Goal: Task Accomplishment & Management: Manage account settings

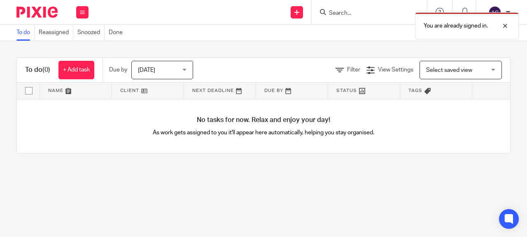
click at [329, 13] on div "You are already signed in." at bounding box center [390, 23] width 255 height 31
click at [341, 13] on div "You are already signed in." at bounding box center [390, 23] width 255 height 31
click at [503, 25] on div at bounding box center [498, 26] width 22 height 10
click at [347, 11] on input "Search" at bounding box center [365, 13] width 74 height 7
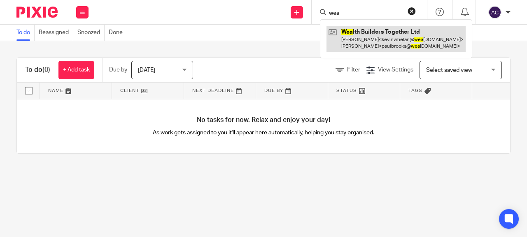
type input "wea"
click at [350, 35] on link at bounding box center [395, 39] width 139 height 26
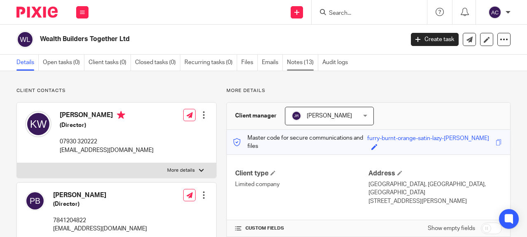
click at [294, 66] on link "Notes (13)" at bounding box center [302, 63] width 31 height 16
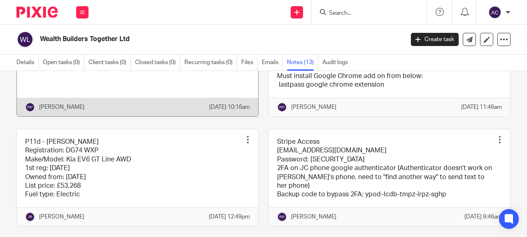
scroll to position [123, 0]
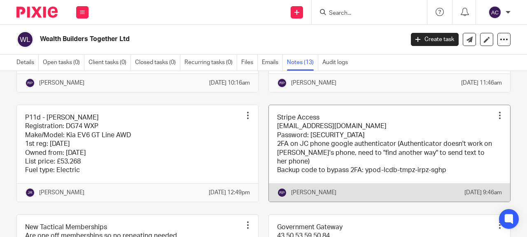
click at [419, 125] on link at bounding box center [389, 153] width 241 height 97
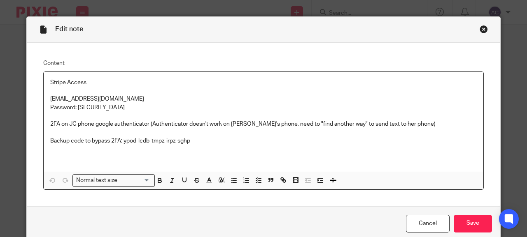
drag, startPoint x: 46, startPoint y: 98, endPoint x: 152, endPoint y: 99, distance: 106.5
click at [152, 99] on div "Stripe Access wealthbuilders@thinksmartaccounts.com Password: TsaWealthB22! 2FA…" at bounding box center [263, 122] width 439 height 100
copy p "wealthbuilders@thinksmartaccounts.com"
drag, startPoint x: 74, startPoint y: 107, endPoint x: 84, endPoint y: 109, distance: 10.0
click at [84, 109] on p "Password: TsaWealthB22!" at bounding box center [263, 108] width 426 height 8
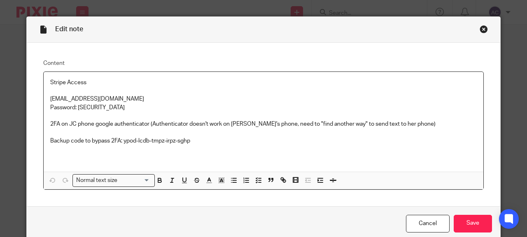
click at [116, 107] on p "Password: TsaWealthB22!" at bounding box center [263, 108] width 426 height 8
drag, startPoint x: 113, startPoint y: 109, endPoint x: 75, endPoint y: 109, distance: 37.8
click at [75, 109] on p "Password: [SECURITY_DATA]" at bounding box center [263, 108] width 426 height 8
copy p "TsaWealthB22!"
click at [428, 225] on link "Cancel" at bounding box center [428, 224] width 44 height 18
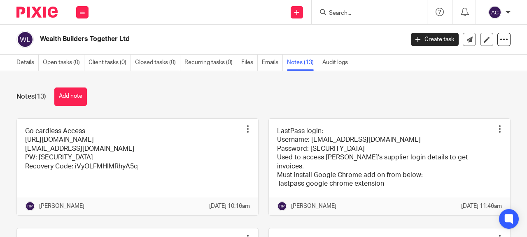
click at [122, 89] on div "Notes (13) Add note" at bounding box center [263, 97] width 494 height 19
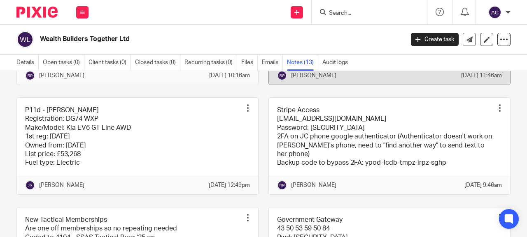
scroll to position [123, 0]
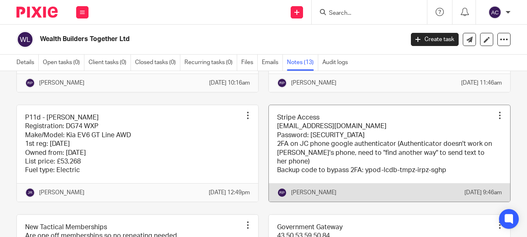
click at [342, 176] on link at bounding box center [389, 153] width 241 height 97
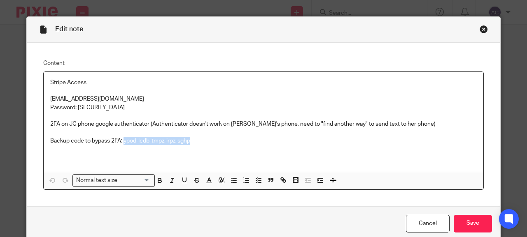
drag, startPoint x: 121, startPoint y: 140, endPoint x: 188, endPoint y: 144, distance: 67.5
click at [188, 144] on p "Backup code to bypass 2FA: ypod-lcdb-tmpz-irpz-sghp" at bounding box center [263, 141] width 426 height 8
copy p "ypod-lcdb-tmpz-irpz-sghp"
click at [427, 222] on link "Cancel" at bounding box center [428, 224] width 44 height 18
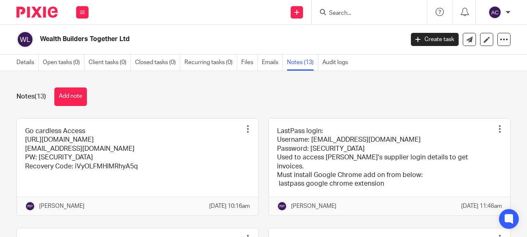
click at [331, 16] on input "Search" at bounding box center [365, 13] width 74 height 7
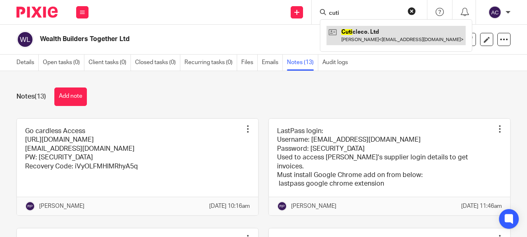
type input "cuti"
click at [369, 34] on link at bounding box center [395, 35] width 139 height 19
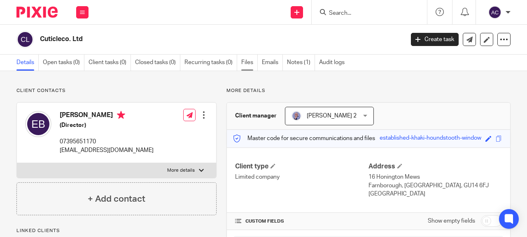
click at [250, 65] on link "Files" at bounding box center [249, 63] width 16 height 16
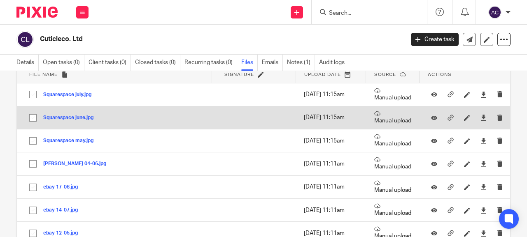
scroll to position [41, 0]
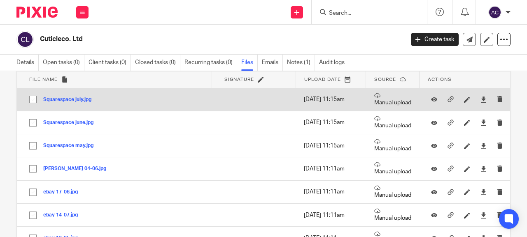
click at [30, 100] on input "checkbox" at bounding box center [33, 100] width 16 height 16
checkbox input "true"
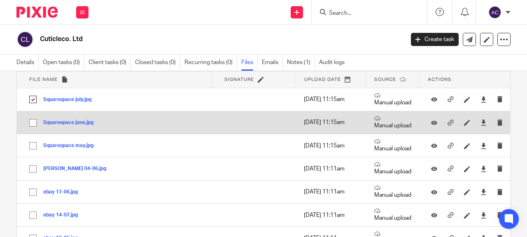
click at [32, 121] on input "checkbox" at bounding box center [33, 123] width 16 height 16
checkbox input "true"
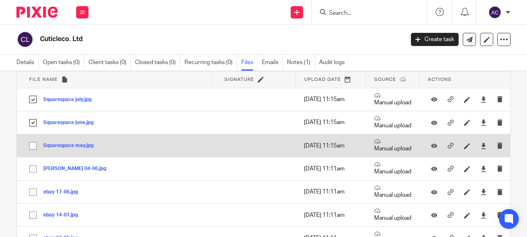
drag, startPoint x: 33, startPoint y: 145, endPoint x: 30, endPoint y: 156, distance: 11.0
click at [33, 145] on input "checkbox" at bounding box center [33, 146] width 16 height 16
checkbox input "true"
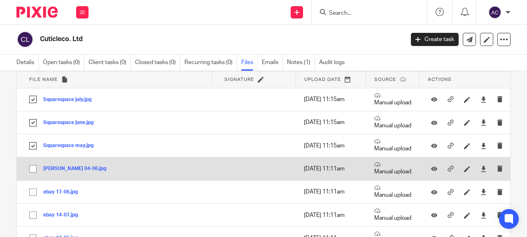
click at [33, 169] on input "checkbox" at bounding box center [33, 169] width 16 height 16
checkbox input "true"
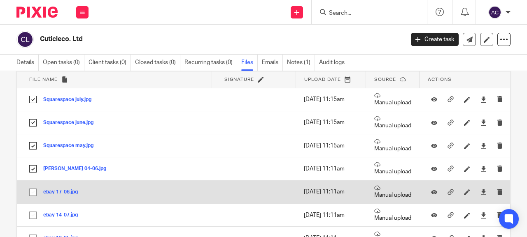
click at [33, 191] on input "checkbox" at bounding box center [33, 193] width 16 height 16
checkbox input "true"
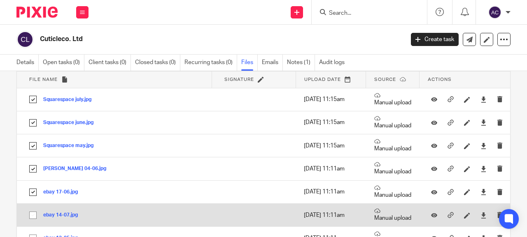
click at [32, 214] on input "checkbox" at bounding box center [33, 216] width 16 height 16
checkbox input "true"
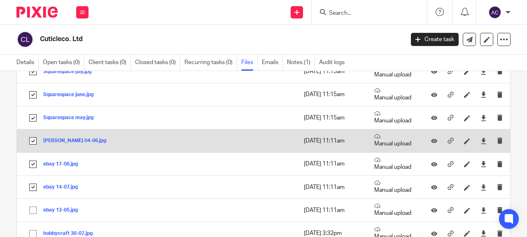
scroll to position [82, 0]
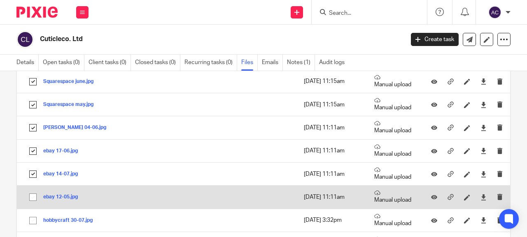
click at [35, 197] on input "checkbox" at bounding box center [33, 198] width 16 height 16
checkbox input "true"
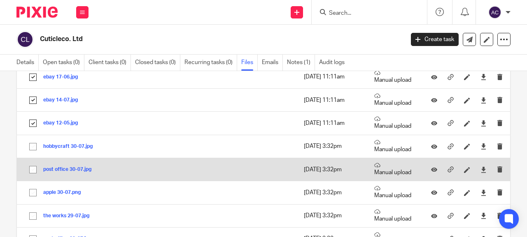
scroll to position [165, 0]
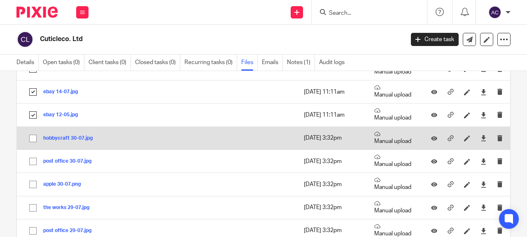
click at [32, 139] on input "checkbox" at bounding box center [33, 139] width 16 height 16
checkbox input "true"
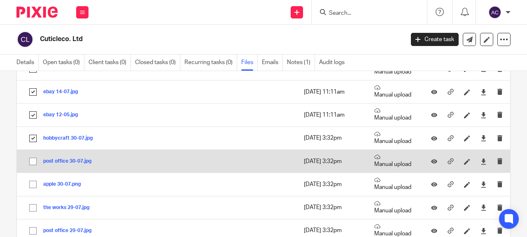
click at [33, 160] on input "checkbox" at bounding box center [33, 162] width 16 height 16
checkbox input "true"
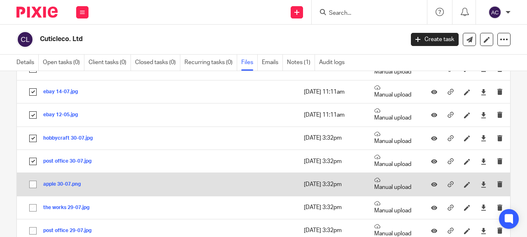
click at [32, 186] on input "checkbox" at bounding box center [33, 185] width 16 height 16
checkbox input "true"
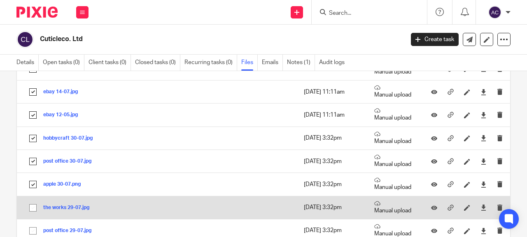
click at [35, 211] on input "checkbox" at bounding box center [33, 208] width 16 height 16
checkbox input "true"
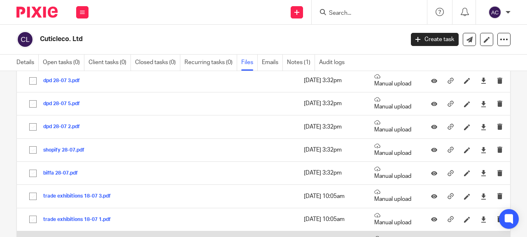
scroll to position [658, 0]
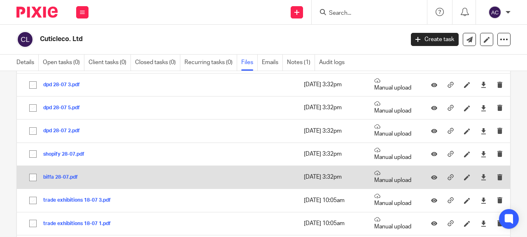
click at [34, 178] on input "checkbox" at bounding box center [33, 178] width 16 height 16
checkbox input "true"
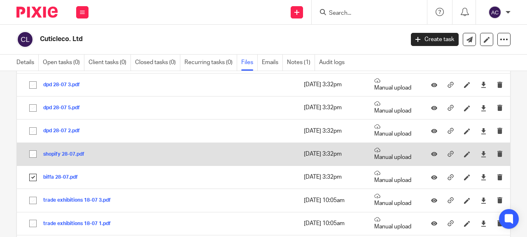
click at [34, 156] on input "checkbox" at bounding box center [33, 154] width 16 height 16
checkbox input "true"
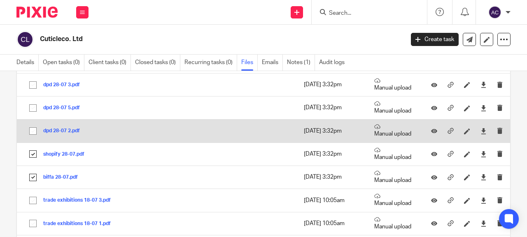
click at [34, 135] on input "checkbox" at bounding box center [33, 131] width 16 height 16
checkbox input "true"
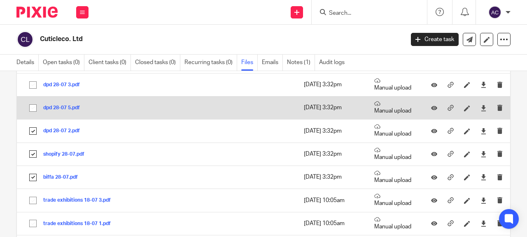
click at [34, 109] on input "checkbox" at bounding box center [33, 108] width 16 height 16
checkbox input "true"
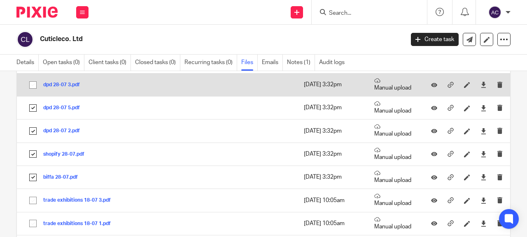
click at [33, 83] on input "checkbox" at bounding box center [33, 85] width 16 height 16
checkbox input "true"
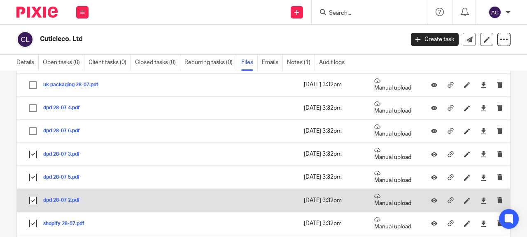
scroll to position [576, 0]
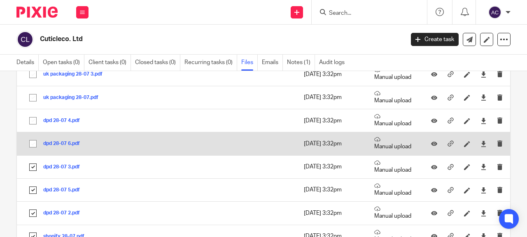
click at [32, 144] on input "checkbox" at bounding box center [33, 144] width 16 height 16
checkbox input "true"
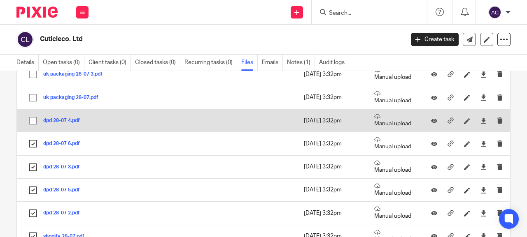
click at [34, 123] on input "checkbox" at bounding box center [33, 121] width 16 height 16
checkbox input "true"
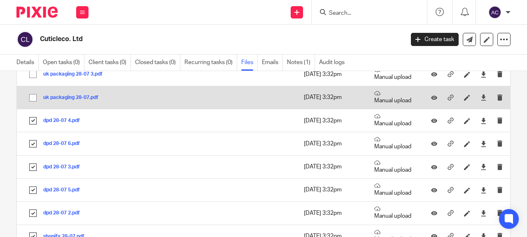
click at [35, 99] on input "checkbox" at bounding box center [33, 98] width 16 height 16
checkbox input "true"
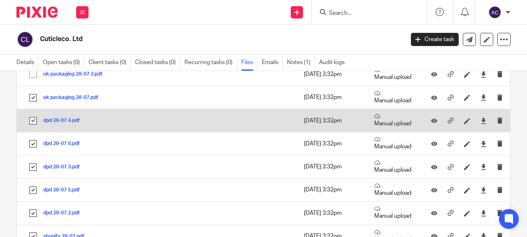
scroll to position [494, 0]
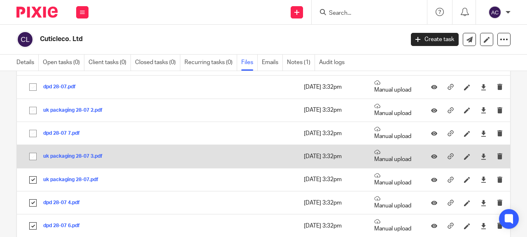
click at [33, 157] on input "checkbox" at bounding box center [33, 157] width 16 height 16
checkbox input "true"
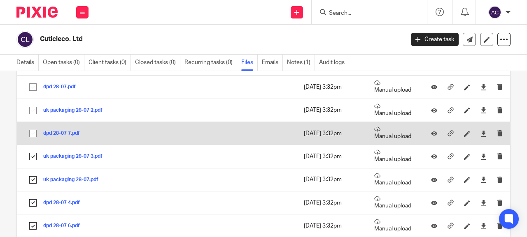
click at [32, 134] on input "checkbox" at bounding box center [33, 134] width 16 height 16
checkbox input "true"
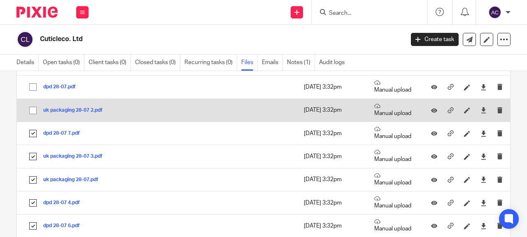
click at [33, 112] on input "checkbox" at bounding box center [33, 111] width 16 height 16
checkbox input "true"
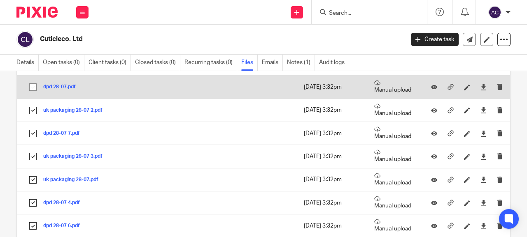
click at [33, 90] on input "checkbox" at bounding box center [33, 87] width 16 height 16
checkbox input "true"
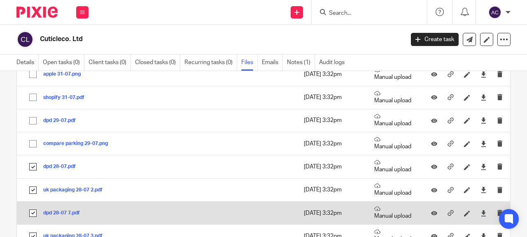
scroll to position [411, 0]
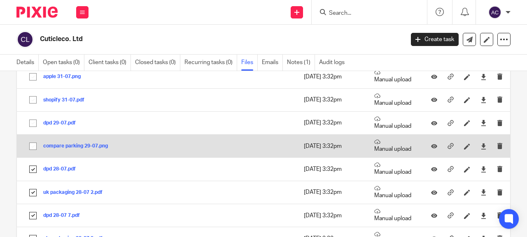
click at [34, 146] on input "checkbox" at bounding box center [33, 147] width 16 height 16
checkbox input "true"
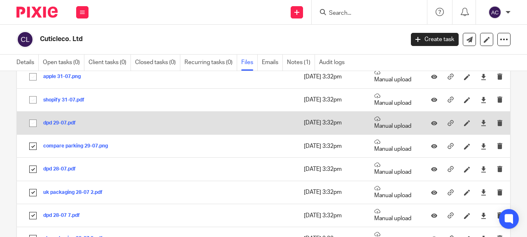
click at [35, 124] on input "checkbox" at bounding box center [33, 124] width 16 height 16
checkbox input "true"
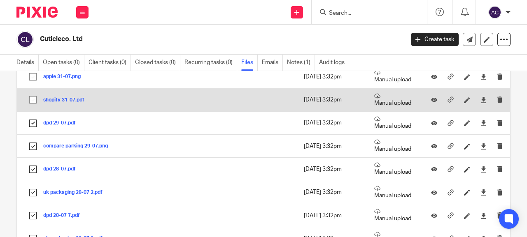
click at [35, 101] on input "checkbox" at bounding box center [33, 100] width 16 height 16
checkbox input "true"
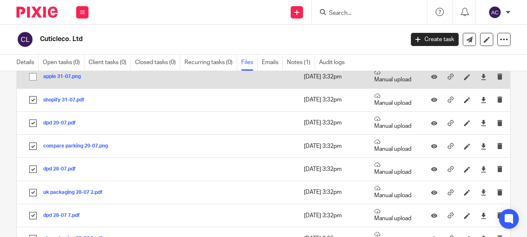
click at [34, 78] on input "checkbox" at bounding box center [33, 77] width 16 height 16
checkbox input "true"
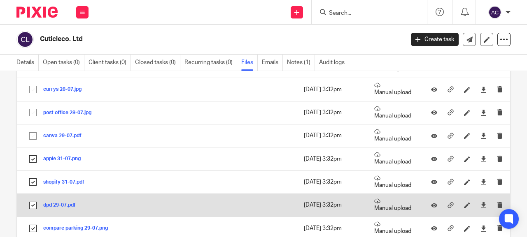
scroll to position [288, 0]
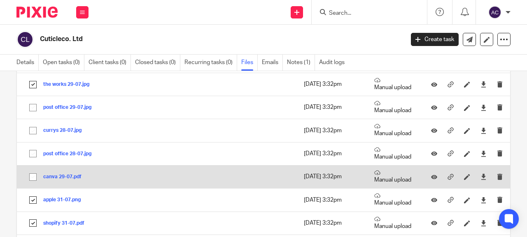
click at [34, 176] on input "checkbox" at bounding box center [33, 177] width 16 height 16
checkbox input "true"
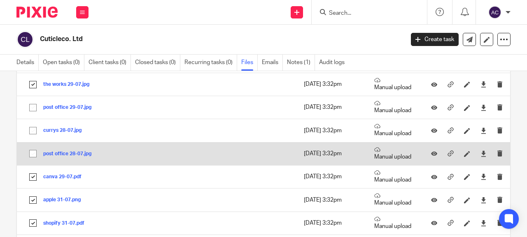
click at [33, 153] on input "checkbox" at bounding box center [33, 154] width 16 height 16
checkbox input "true"
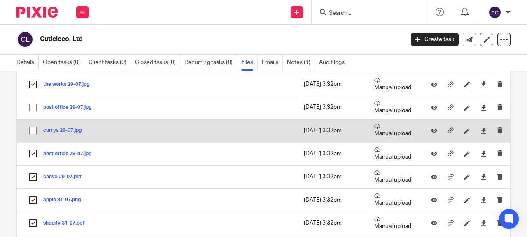
click at [35, 130] on input "checkbox" at bounding box center [33, 131] width 16 height 16
checkbox input "true"
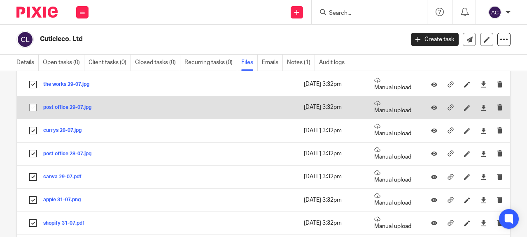
click at [33, 109] on input "checkbox" at bounding box center [33, 108] width 16 height 16
checkbox input "true"
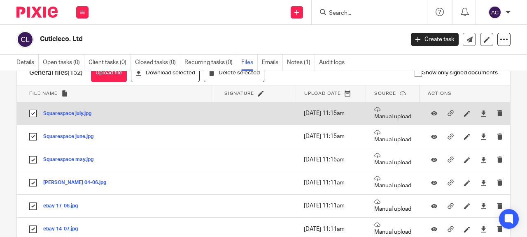
scroll to position [0, 0]
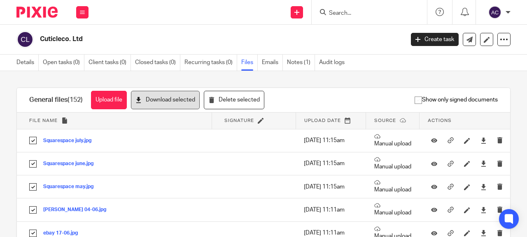
click at [153, 98] on button "Download selected" at bounding box center [165, 100] width 69 height 19
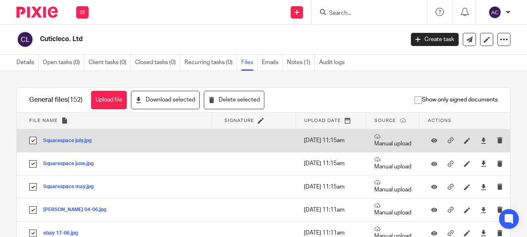
click at [35, 139] on input "checkbox" at bounding box center [33, 141] width 16 height 16
checkbox input "false"
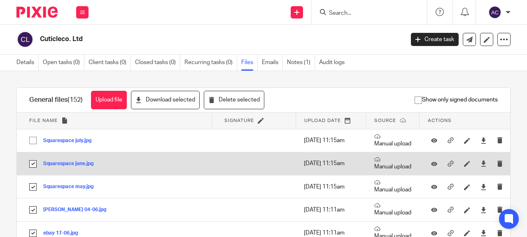
click at [30, 163] on input "checkbox" at bounding box center [33, 164] width 16 height 16
checkbox input "false"
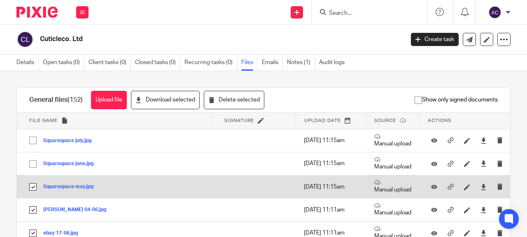
click at [31, 187] on input "checkbox" at bounding box center [33, 187] width 16 height 16
checkbox input "false"
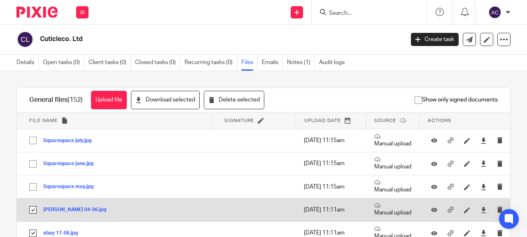
click at [30, 211] on input "checkbox" at bounding box center [33, 210] width 16 height 16
checkbox input "false"
drag, startPoint x: 33, startPoint y: 233, endPoint x: 49, endPoint y: 218, distance: 21.8
click at [33, 233] on input "checkbox" at bounding box center [33, 234] width 16 height 16
checkbox input "false"
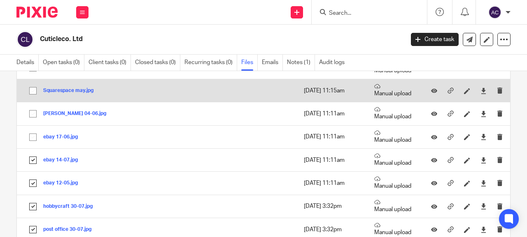
scroll to position [123, 0]
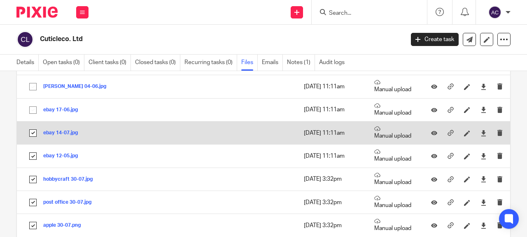
click at [34, 135] on input "checkbox" at bounding box center [33, 133] width 16 height 16
checkbox input "false"
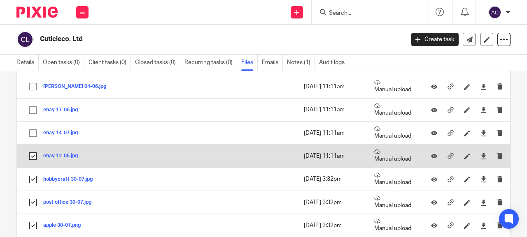
click at [30, 156] on input "checkbox" at bounding box center [33, 157] width 16 height 16
checkbox input "false"
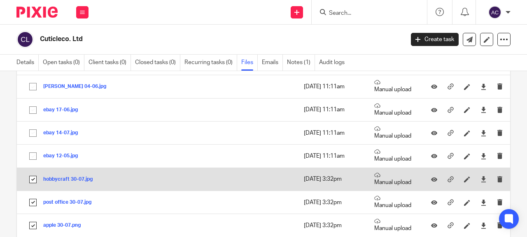
click at [34, 180] on input "checkbox" at bounding box center [33, 180] width 16 height 16
checkbox input "false"
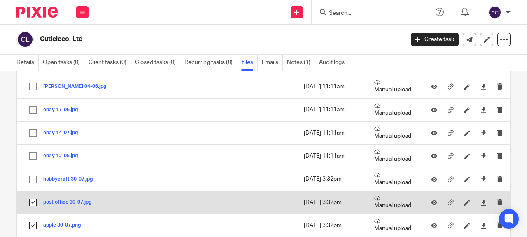
click at [34, 201] on input "checkbox" at bounding box center [33, 203] width 16 height 16
checkbox input "false"
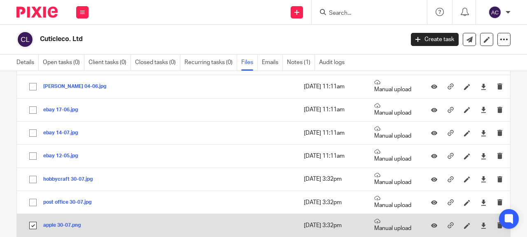
click at [33, 226] on input "checkbox" at bounding box center [33, 226] width 16 height 16
checkbox input "false"
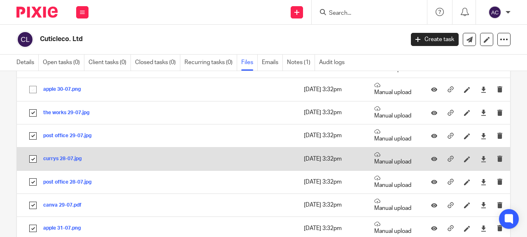
scroll to position [247, 0]
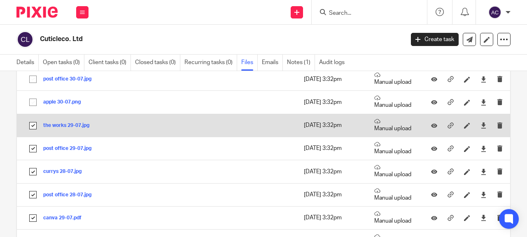
click at [35, 128] on input "checkbox" at bounding box center [33, 126] width 16 height 16
checkbox input "false"
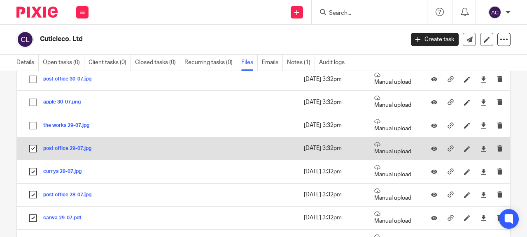
click at [36, 147] on input "checkbox" at bounding box center [33, 149] width 16 height 16
checkbox input "false"
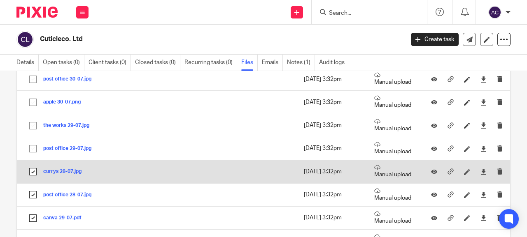
click at [35, 169] on input "checkbox" at bounding box center [33, 172] width 16 height 16
checkbox input "false"
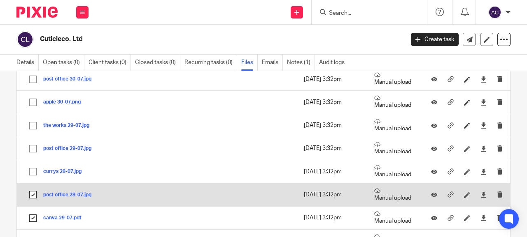
click at [34, 193] on input "checkbox" at bounding box center [33, 195] width 16 height 16
checkbox input "false"
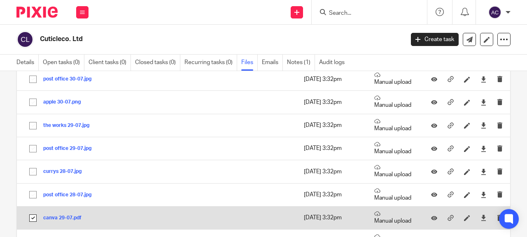
click at [33, 215] on input "checkbox" at bounding box center [33, 219] width 16 height 16
checkbox input "false"
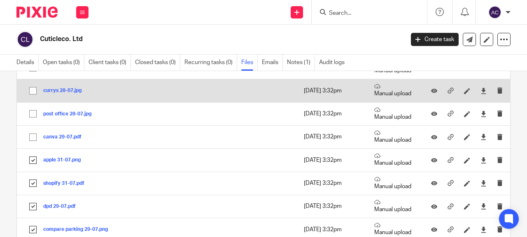
scroll to position [329, 0]
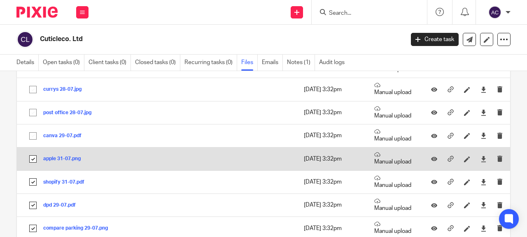
click at [36, 160] on input "checkbox" at bounding box center [33, 159] width 16 height 16
checkbox input "false"
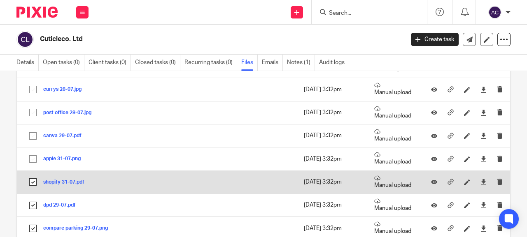
click at [35, 180] on input "checkbox" at bounding box center [33, 182] width 16 height 16
checkbox input "false"
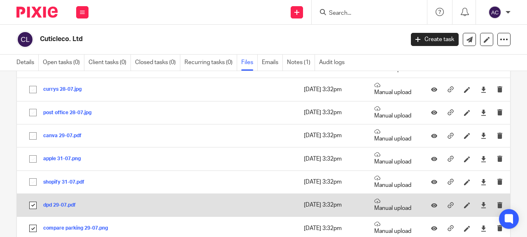
click at [33, 209] on input "checkbox" at bounding box center [33, 206] width 16 height 16
checkbox input "false"
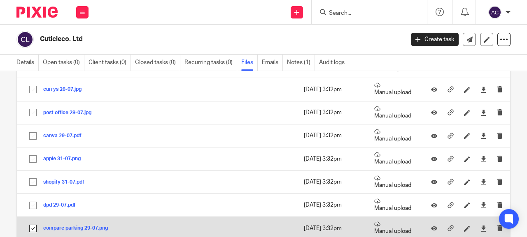
click at [32, 227] on input "checkbox" at bounding box center [33, 229] width 16 height 16
checkbox input "false"
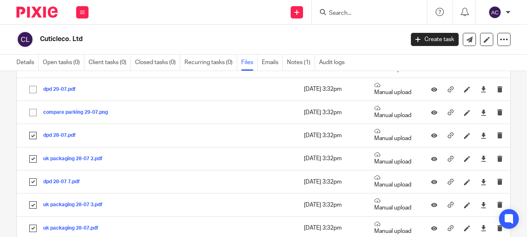
scroll to position [452, 0]
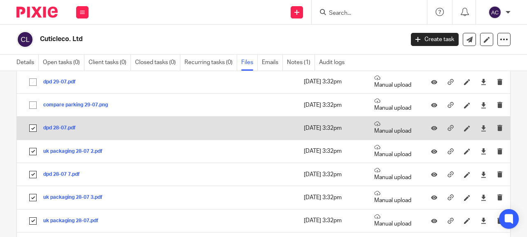
click at [34, 129] on input "checkbox" at bounding box center [33, 129] width 16 height 16
checkbox input "false"
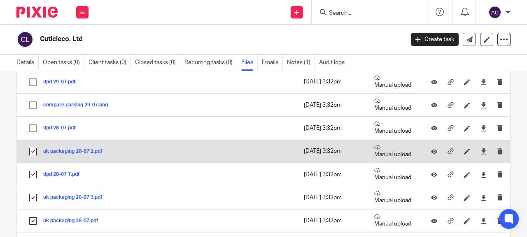
click at [32, 153] on input "checkbox" at bounding box center [33, 152] width 16 height 16
checkbox input "false"
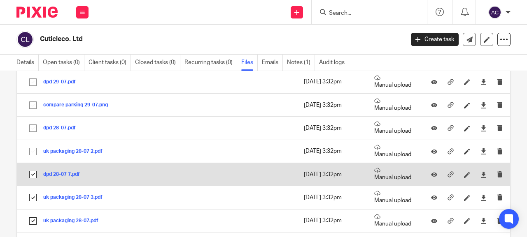
click at [32, 172] on input "checkbox" at bounding box center [33, 175] width 16 height 16
checkbox input "false"
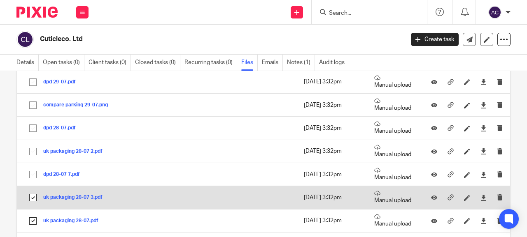
click at [32, 196] on input "checkbox" at bounding box center [33, 198] width 16 height 16
checkbox input "false"
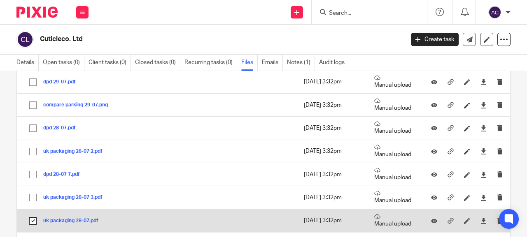
click at [32, 221] on input "checkbox" at bounding box center [33, 221] width 16 height 16
checkbox input "false"
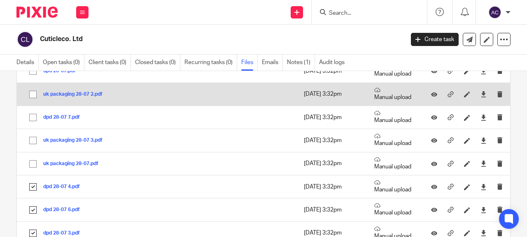
scroll to position [535, 0]
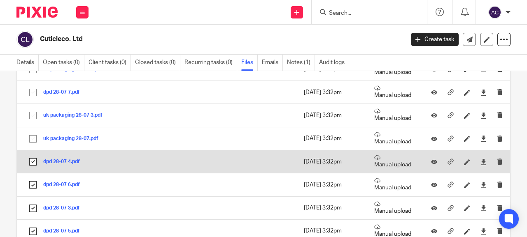
click at [32, 162] on input "checkbox" at bounding box center [33, 162] width 16 height 16
checkbox input "false"
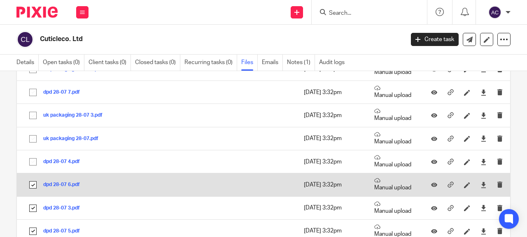
click at [36, 181] on input "checkbox" at bounding box center [33, 185] width 16 height 16
checkbox input "false"
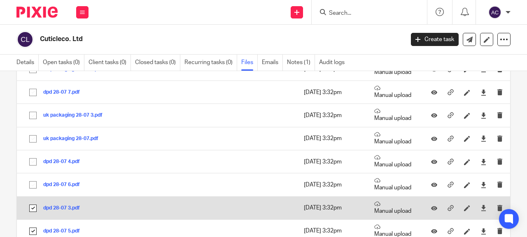
click at [34, 208] on input "checkbox" at bounding box center [33, 209] width 16 height 16
checkbox input "false"
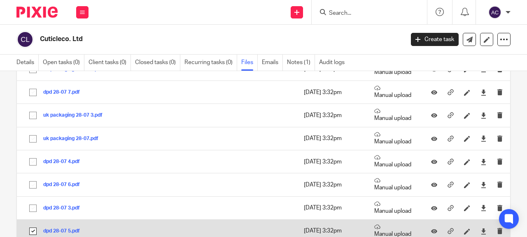
click at [36, 232] on input "checkbox" at bounding box center [33, 232] width 16 height 16
checkbox input "false"
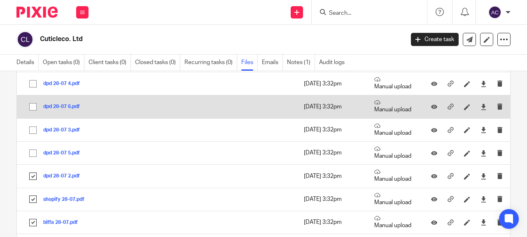
scroll to position [617, 0]
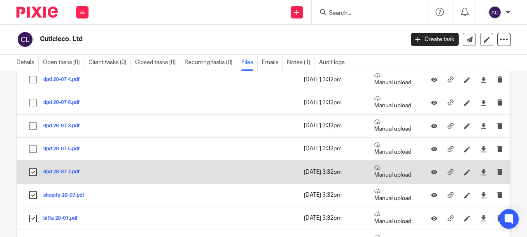
click at [35, 173] on input "checkbox" at bounding box center [33, 173] width 16 height 16
checkbox input "false"
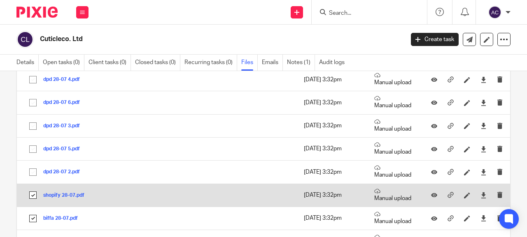
click at [36, 196] on input "checkbox" at bounding box center [33, 196] width 16 height 16
checkbox input "false"
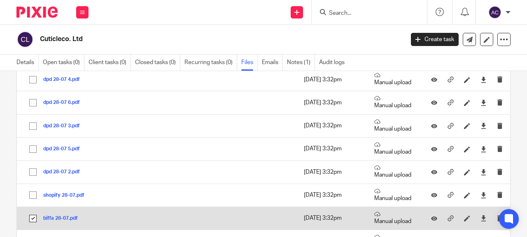
click at [32, 218] on input "checkbox" at bounding box center [33, 219] width 16 height 16
checkbox input "false"
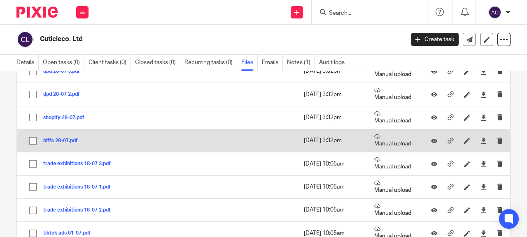
scroll to position [699, 0]
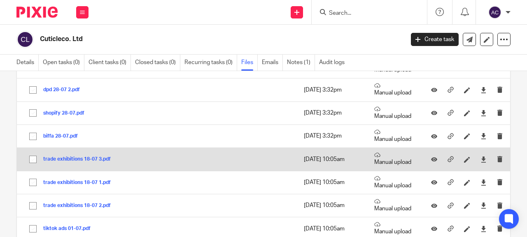
click at [34, 162] on input "checkbox" at bounding box center [33, 160] width 16 height 16
checkbox input "true"
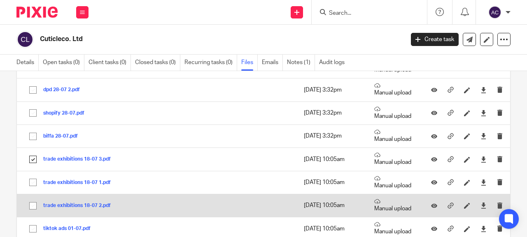
drag, startPoint x: 34, startPoint y: 162, endPoint x: 32, endPoint y: 209, distance: 47.3
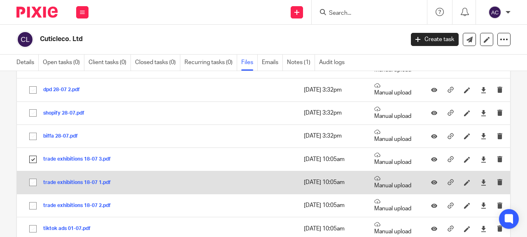
click at [32, 183] on input "checkbox" at bounding box center [33, 183] width 16 height 16
checkbox input "true"
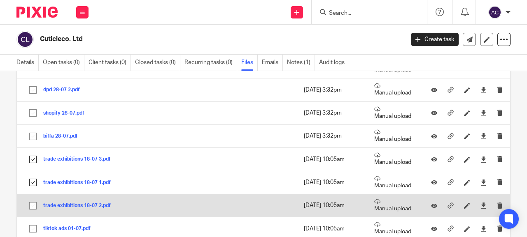
click at [35, 205] on input "checkbox" at bounding box center [33, 206] width 16 height 16
checkbox input "true"
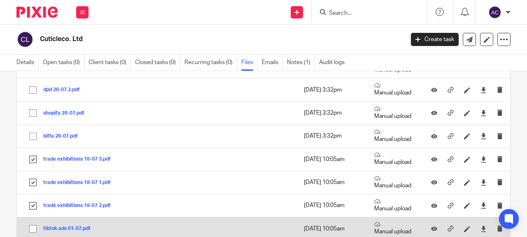
click at [35, 228] on input "checkbox" at bounding box center [33, 229] width 16 height 16
checkbox input "true"
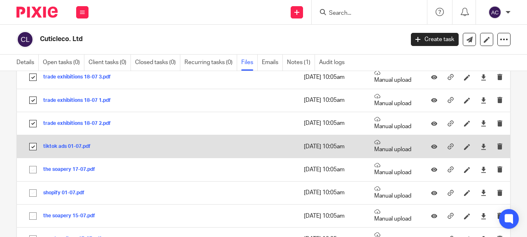
scroll to position [823, 0]
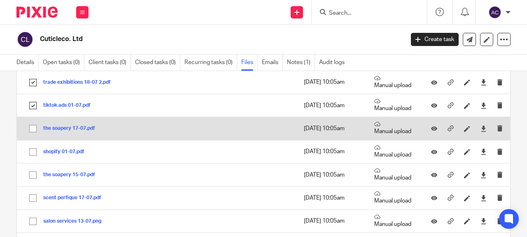
click at [33, 131] on input "checkbox" at bounding box center [33, 129] width 16 height 16
checkbox input "true"
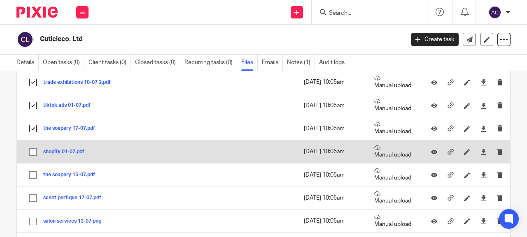
click at [34, 150] on input "checkbox" at bounding box center [33, 152] width 16 height 16
checkbox input "true"
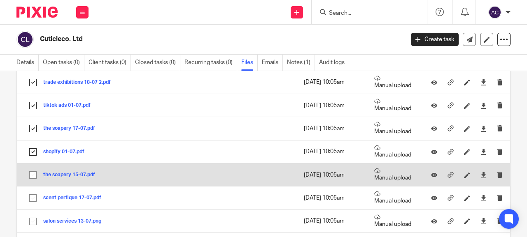
click at [30, 175] on input "checkbox" at bounding box center [33, 175] width 16 height 16
checkbox input "true"
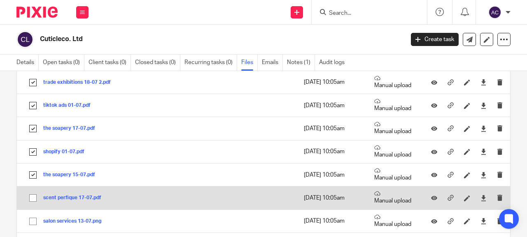
click at [34, 197] on input "checkbox" at bounding box center [33, 198] width 16 height 16
checkbox input "true"
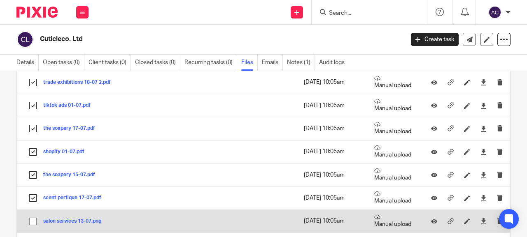
click at [35, 223] on input "checkbox" at bounding box center [33, 222] width 16 height 16
checkbox input "true"
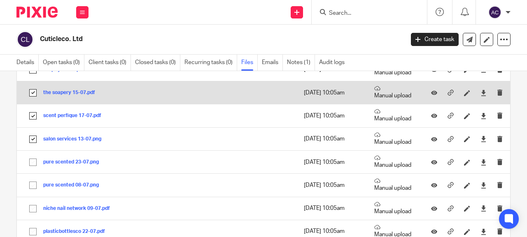
scroll to position [946, 0]
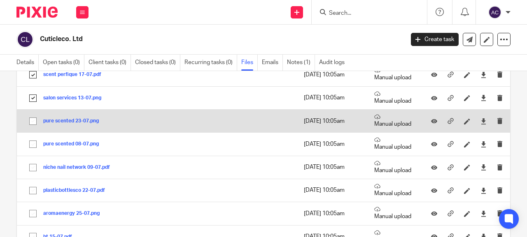
click at [33, 124] on input "checkbox" at bounding box center [33, 122] width 16 height 16
checkbox input "true"
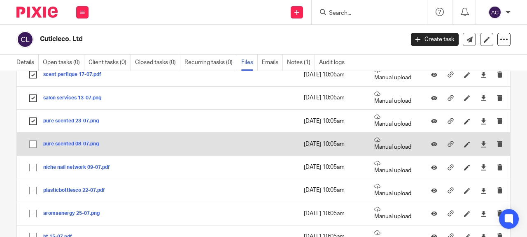
click at [35, 146] on input "checkbox" at bounding box center [33, 145] width 16 height 16
checkbox input "true"
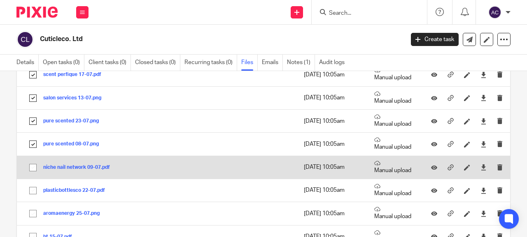
click at [30, 165] on input "checkbox" at bounding box center [33, 168] width 16 height 16
checkbox input "true"
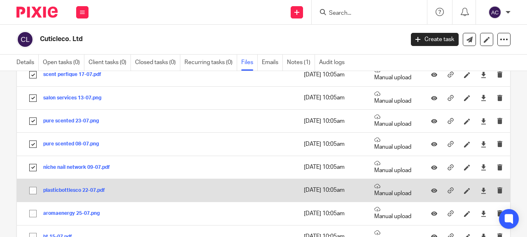
click at [35, 190] on input "checkbox" at bounding box center [33, 191] width 16 height 16
checkbox input "true"
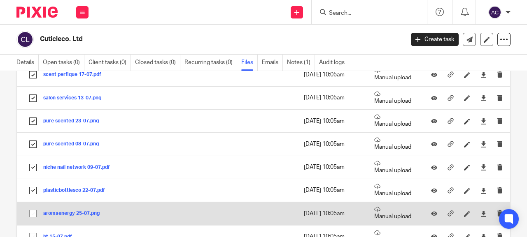
click at [34, 213] on input "checkbox" at bounding box center [33, 214] width 16 height 16
checkbox input "true"
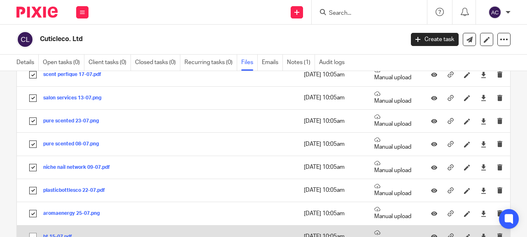
click at [34, 235] on input "checkbox" at bounding box center [33, 237] width 16 height 16
checkbox input "true"
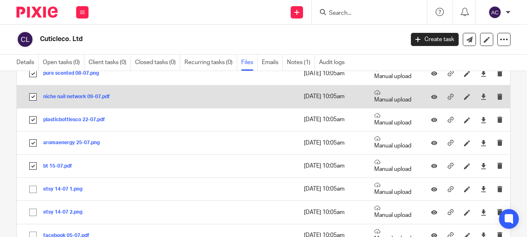
scroll to position [1028, 0]
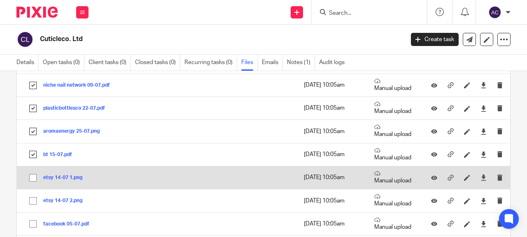
click at [34, 178] on input "checkbox" at bounding box center [33, 178] width 16 height 16
checkbox input "true"
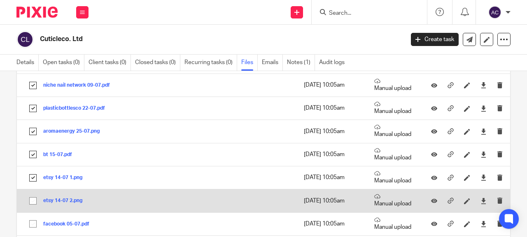
click at [35, 200] on input "checkbox" at bounding box center [33, 201] width 16 height 16
checkbox input "true"
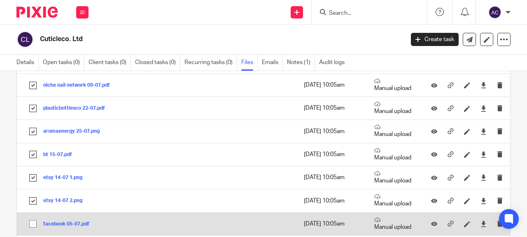
click at [33, 225] on input "checkbox" at bounding box center [33, 224] width 16 height 16
checkbox input "true"
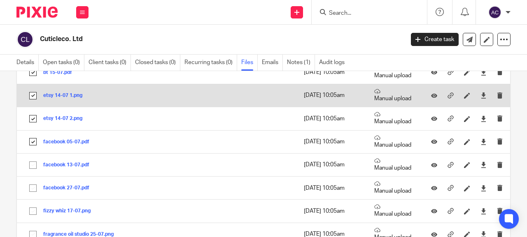
scroll to position [1152, 0]
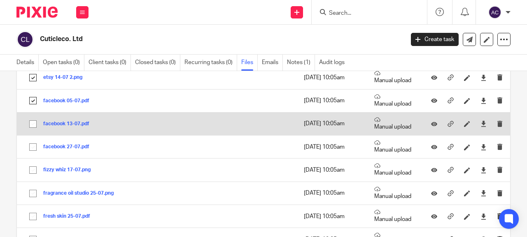
click at [32, 126] on input "checkbox" at bounding box center [33, 124] width 16 height 16
checkbox input "true"
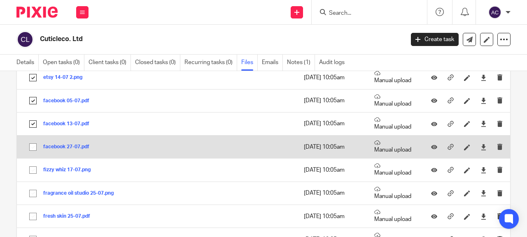
click at [36, 146] on input "checkbox" at bounding box center [33, 147] width 16 height 16
checkbox input "true"
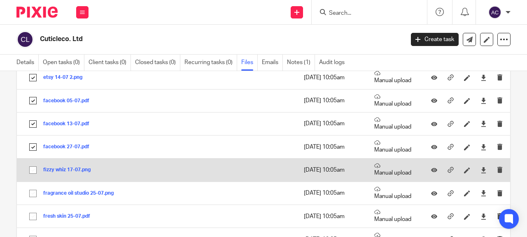
click at [35, 168] on input "checkbox" at bounding box center [33, 170] width 16 height 16
checkbox input "true"
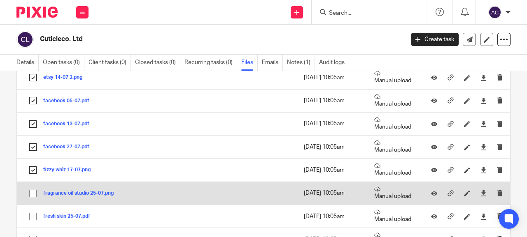
click at [35, 189] on input "checkbox" at bounding box center [33, 194] width 16 height 16
checkbox input "true"
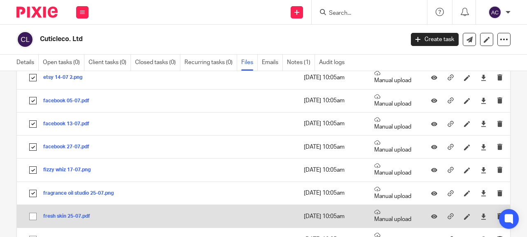
click at [34, 216] on input "checkbox" at bounding box center [33, 217] width 16 height 16
checkbox input "true"
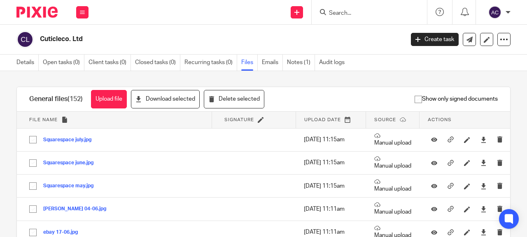
scroll to position [0, 0]
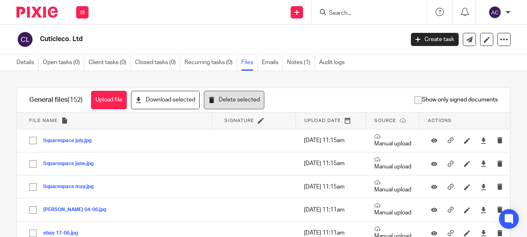
click at [225, 101] on button "Delete selected" at bounding box center [234, 100] width 60 height 19
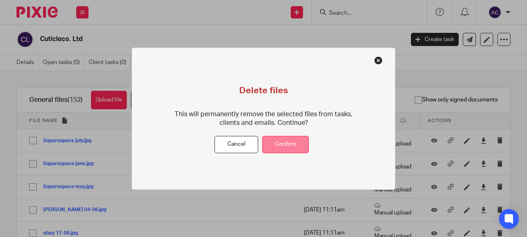
click at [290, 141] on button "Confirm" at bounding box center [285, 145] width 46 height 18
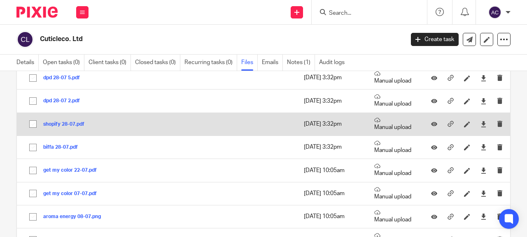
scroll to position [740, 0]
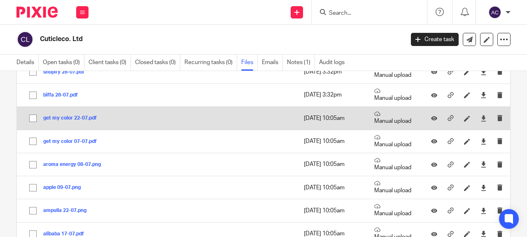
click at [36, 118] on input "checkbox" at bounding box center [33, 119] width 16 height 16
checkbox input "true"
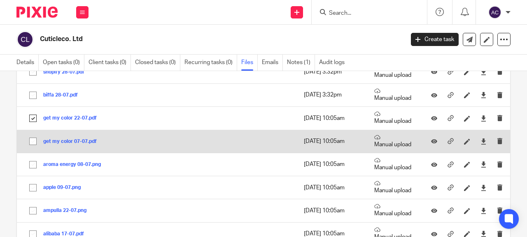
click at [35, 140] on input "checkbox" at bounding box center [33, 142] width 16 height 16
checkbox input "true"
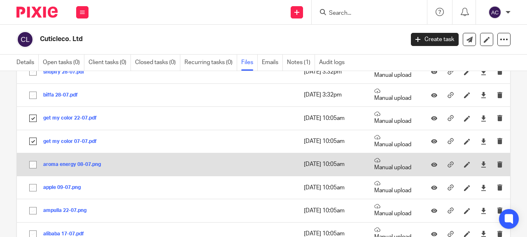
click at [33, 166] on input "checkbox" at bounding box center [33, 165] width 16 height 16
checkbox input "true"
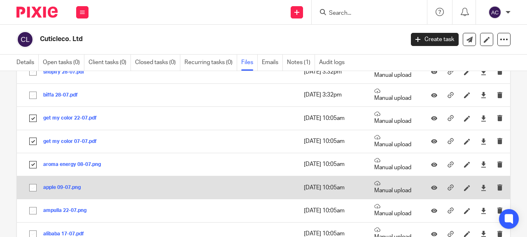
click at [32, 189] on input "checkbox" at bounding box center [33, 188] width 16 height 16
checkbox input "true"
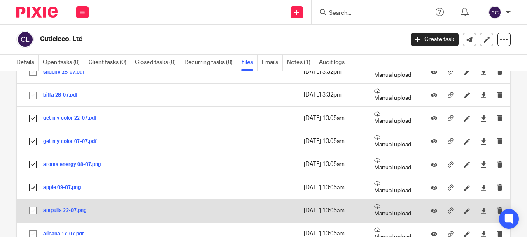
click at [33, 211] on input "checkbox" at bounding box center [33, 211] width 16 height 16
checkbox input "true"
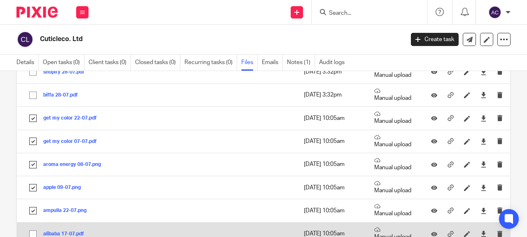
click at [35, 232] on input "checkbox" at bounding box center [33, 235] width 16 height 16
checkbox input "true"
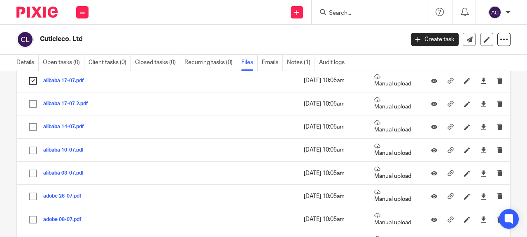
scroll to position [905, 0]
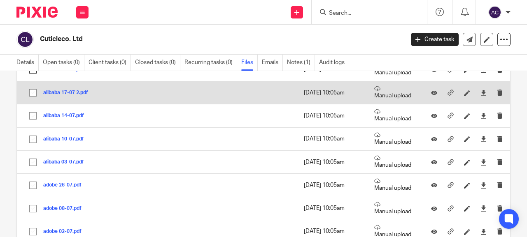
click at [34, 95] on input "checkbox" at bounding box center [33, 93] width 16 height 16
checkbox input "true"
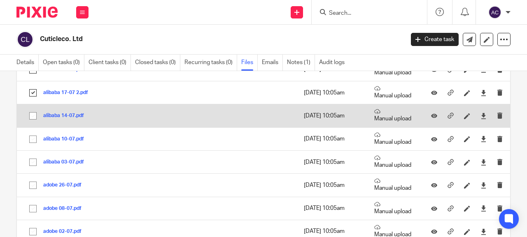
click at [33, 117] on input "checkbox" at bounding box center [33, 116] width 16 height 16
checkbox input "true"
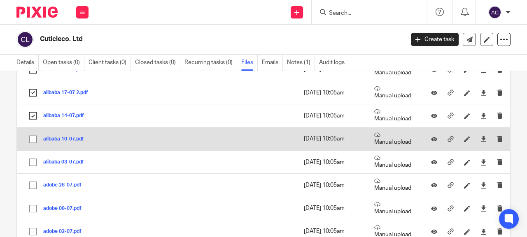
click at [32, 140] on input "checkbox" at bounding box center [33, 140] width 16 height 16
checkbox input "true"
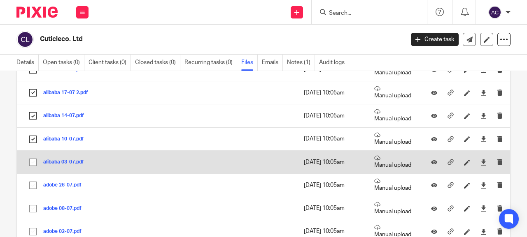
click at [33, 163] on input "checkbox" at bounding box center [33, 163] width 16 height 16
checkbox input "true"
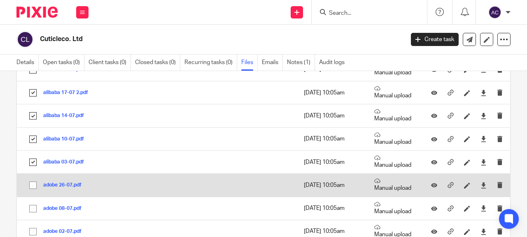
click at [32, 186] on input "checkbox" at bounding box center [33, 186] width 16 height 16
checkbox input "true"
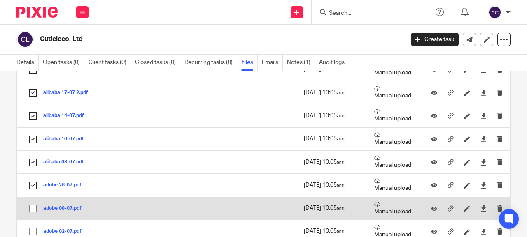
click at [33, 205] on input "checkbox" at bounding box center [33, 209] width 16 height 16
checkbox input "true"
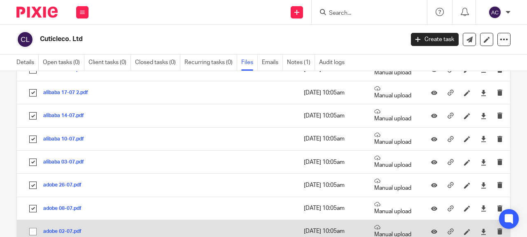
click at [32, 231] on input "checkbox" at bounding box center [33, 232] width 16 height 16
checkbox input "true"
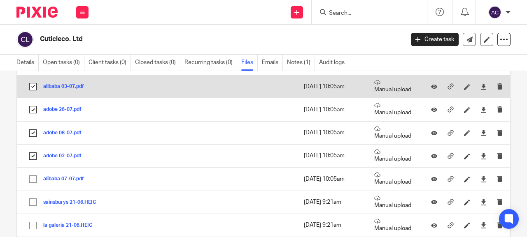
scroll to position [1028, 0]
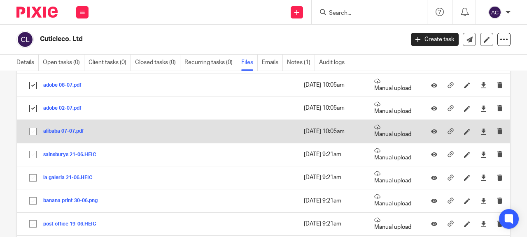
click at [31, 133] on input "checkbox" at bounding box center [33, 132] width 16 height 16
checkbox input "true"
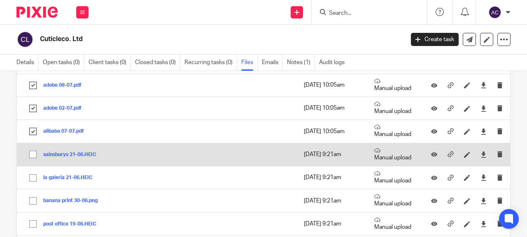
click at [35, 155] on input "checkbox" at bounding box center [33, 155] width 16 height 16
checkbox input "true"
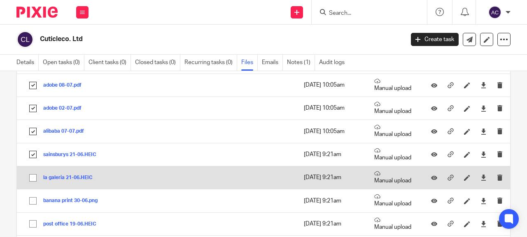
click at [33, 181] on input "checkbox" at bounding box center [33, 178] width 16 height 16
checkbox input "true"
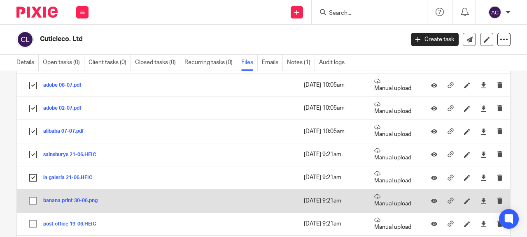
click at [35, 202] on input "checkbox" at bounding box center [33, 201] width 16 height 16
checkbox input "true"
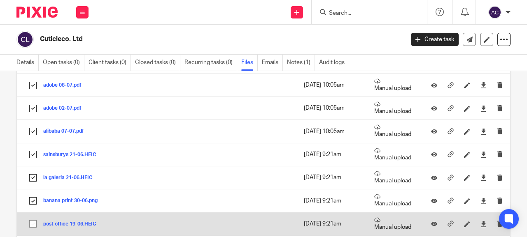
click at [34, 220] on input "checkbox" at bounding box center [33, 224] width 16 height 16
checkbox input "true"
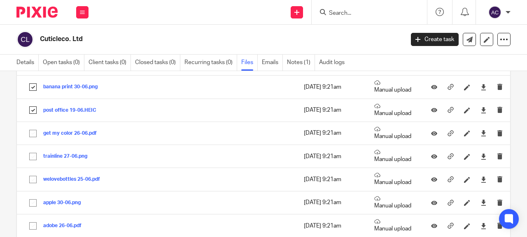
scroll to position [1152, 0]
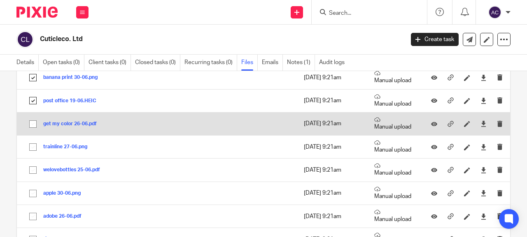
click at [34, 127] on input "checkbox" at bounding box center [33, 124] width 16 height 16
checkbox input "true"
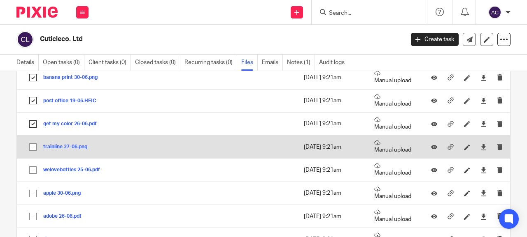
click at [34, 146] on input "checkbox" at bounding box center [33, 147] width 16 height 16
checkbox input "true"
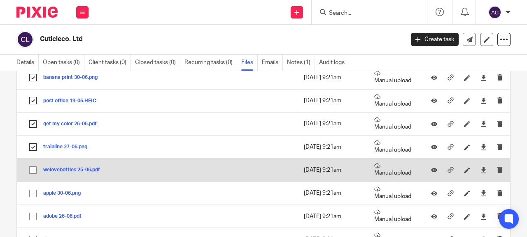
click at [31, 172] on input "checkbox" at bounding box center [33, 170] width 16 height 16
checkbox input "true"
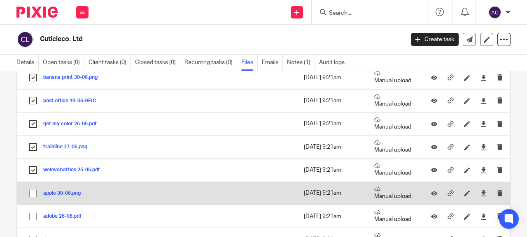
click at [35, 191] on input "checkbox" at bounding box center [33, 194] width 16 height 16
checkbox input "true"
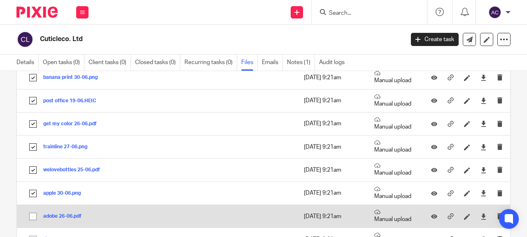
click at [35, 217] on input "checkbox" at bounding box center [33, 217] width 16 height 16
checkbox input "true"
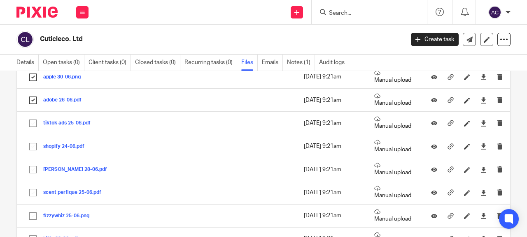
scroll to position [1275, 0]
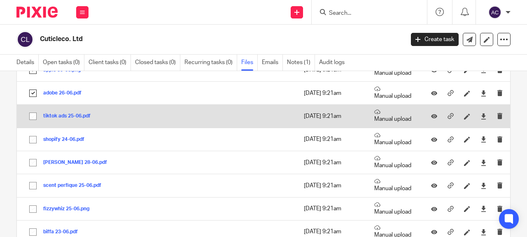
click at [33, 119] on input "checkbox" at bounding box center [33, 117] width 16 height 16
checkbox input "true"
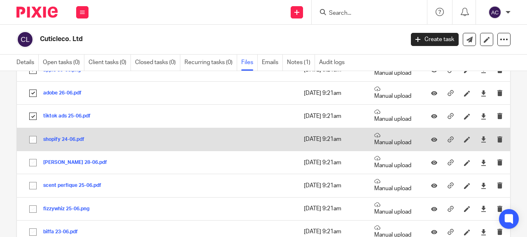
click at [31, 138] on input "checkbox" at bounding box center [33, 140] width 16 height 16
checkbox input "true"
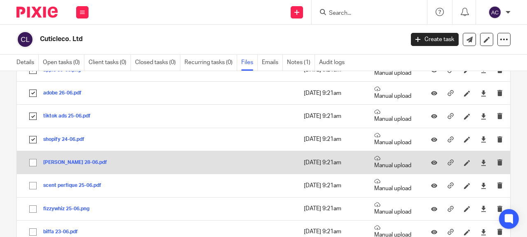
click at [32, 162] on input "checkbox" at bounding box center [33, 163] width 16 height 16
checkbox input "true"
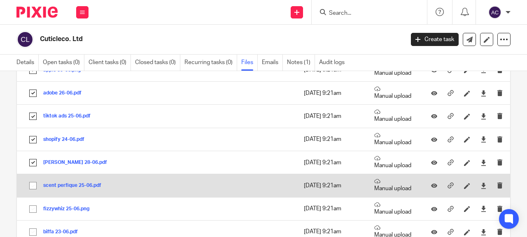
click at [32, 184] on input "checkbox" at bounding box center [33, 186] width 16 height 16
checkbox input "true"
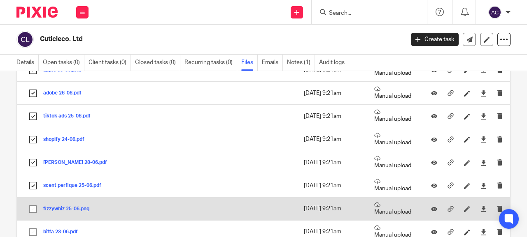
click at [31, 208] on input "checkbox" at bounding box center [33, 210] width 16 height 16
checkbox input "true"
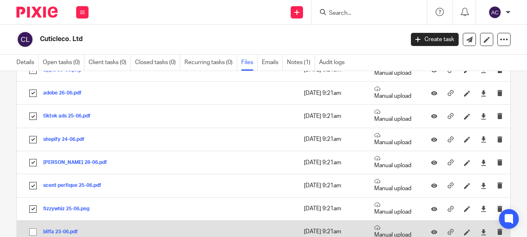
click at [34, 231] on input "checkbox" at bounding box center [33, 233] width 16 height 16
checkbox input "true"
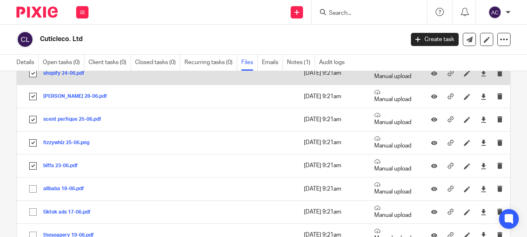
scroll to position [1399, 0]
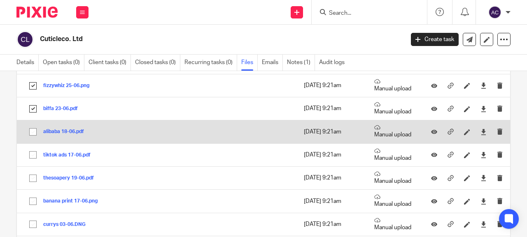
click at [35, 131] on input "checkbox" at bounding box center [33, 132] width 16 height 16
checkbox input "true"
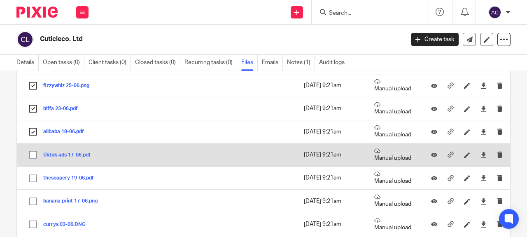
drag, startPoint x: 35, startPoint y: 155, endPoint x: 34, endPoint y: 162, distance: 6.6
click at [35, 156] on input "checkbox" at bounding box center [33, 155] width 16 height 16
checkbox input "true"
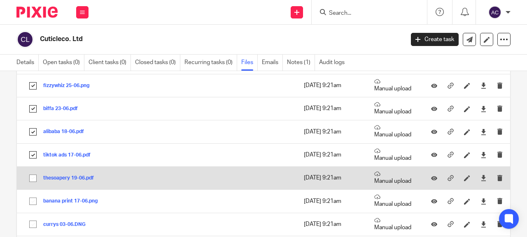
click at [35, 181] on input "checkbox" at bounding box center [33, 179] width 16 height 16
checkbox input "true"
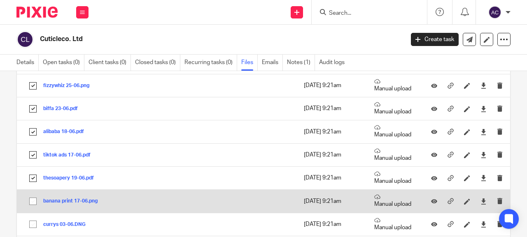
click at [34, 197] on input "checkbox" at bounding box center [33, 202] width 16 height 16
checkbox input "true"
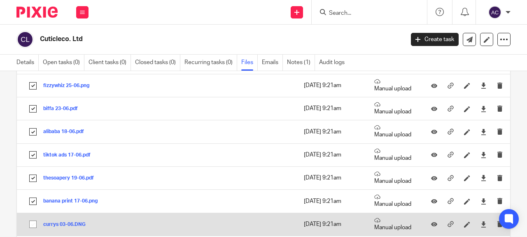
click at [35, 226] on input "checkbox" at bounding box center [33, 225] width 16 height 16
checkbox input "true"
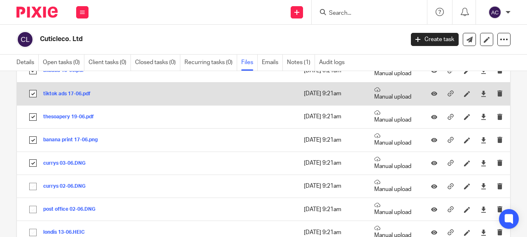
scroll to position [1481, 0]
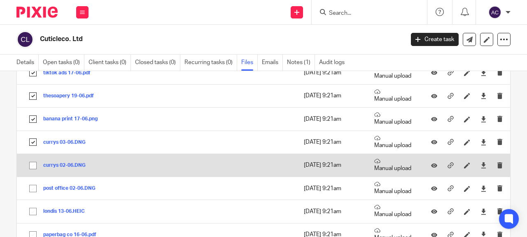
click at [31, 168] on input "checkbox" at bounding box center [33, 166] width 16 height 16
checkbox input "true"
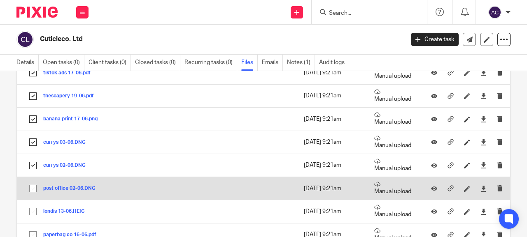
click at [33, 186] on input "checkbox" at bounding box center [33, 189] width 16 height 16
checkbox input "true"
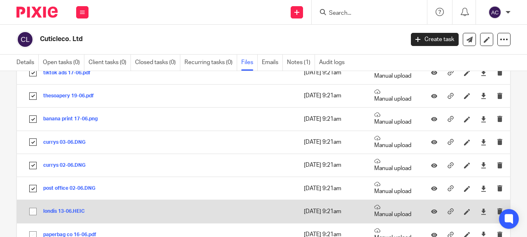
click at [33, 210] on input "checkbox" at bounding box center [33, 212] width 16 height 16
checkbox input "true"
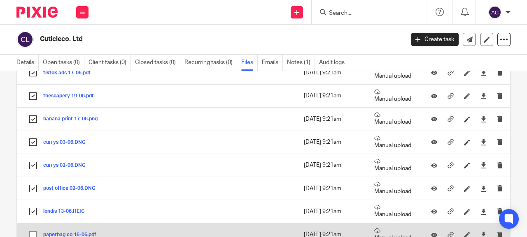
click at [33, 234] on input "checkbox" at bounding box center [33, 235] width 16 height 16
checkbox input "true"
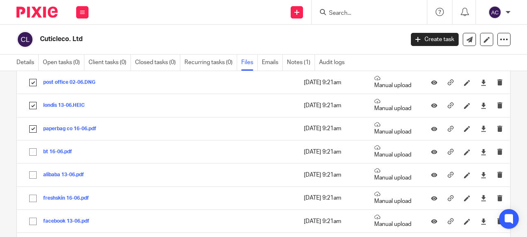
scroll to position [1604, 0]
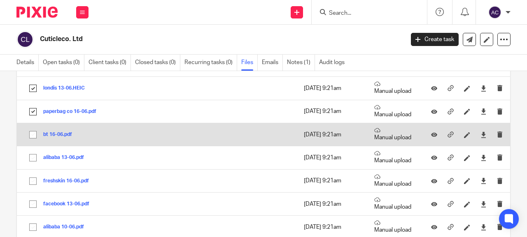
click at [33, 137] on input "checkbox" at bounding box center [33, 135] width 16 height 16
checkbox input "true"
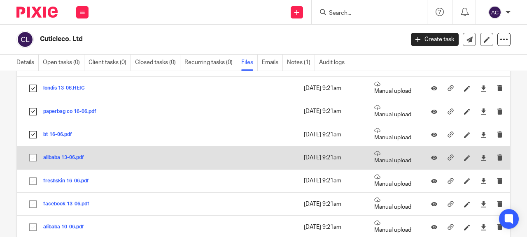
click at [35, 157] on input "checkbox" at bounding box center [33, 158] width 16 height 16
checkbox input "true"
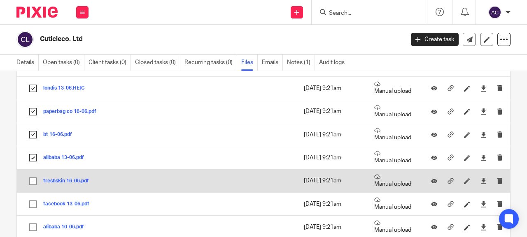
click at [33, 184] on input "checkbox" at bounding box center [33, 182] width 16 height 16
checkbox input "true"
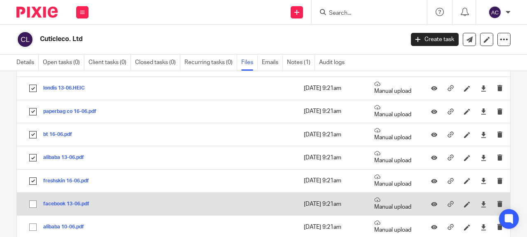
click at [32, 205] on input "checkbox" at bounding box center [33, 205] width 16 height 16
checkbox input "true"
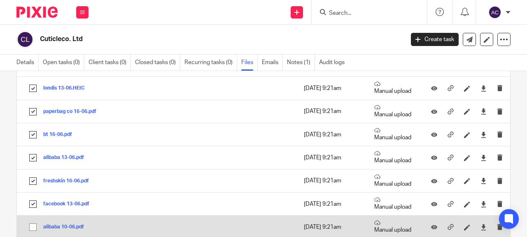
click at [34, 227] on input "checkbox" at bounding box center [33, 228] width 16 height 16
checkbox input "true"
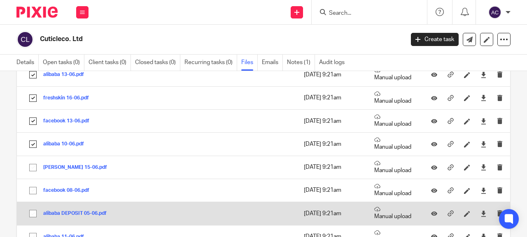
scroll to position [1687, 0]
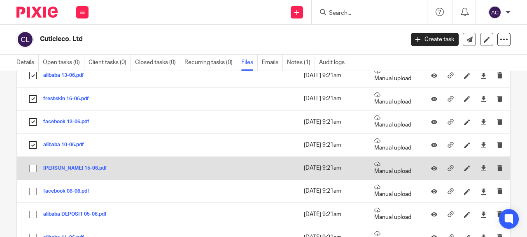
click at [36, 167] on input "checkbox" at bounding box center [33, 169] width 16 height 16
checkbox input "true"
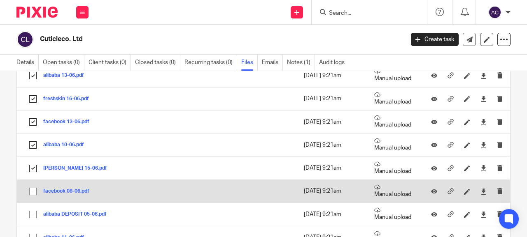
click at [34, 190] on input "checkbox" at bounding box center [33, 192] width 16 height 16
checkbox input "true"
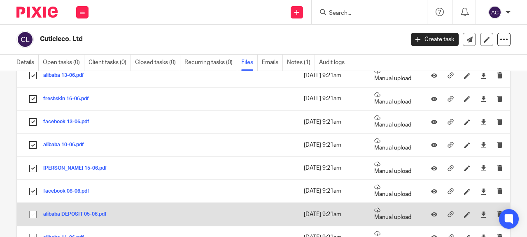
click at [33, 216] on input "checkbox" at bounding box center [33, 215] width 16 height 16
checkbox input "true"
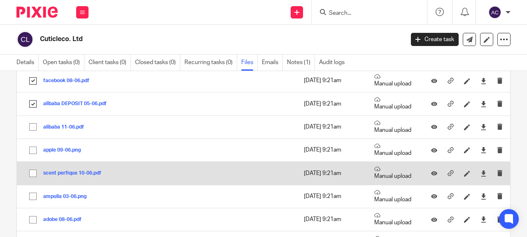
scroll to position [1810, 0]
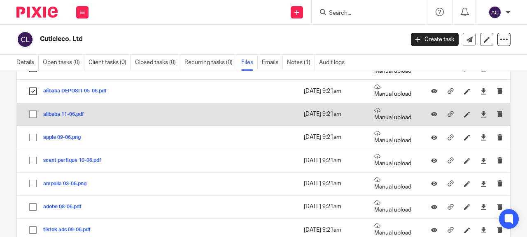
click at [34, 116] on input "checkbox" at bounding box center [33, 115] width 16 height 16
checkbox input "true"
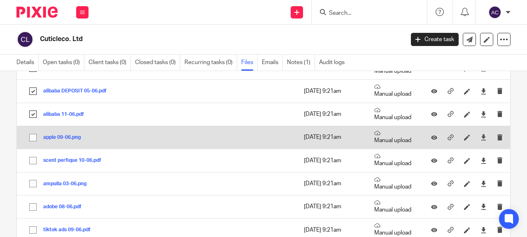
click at [34, 137] on input "checkbox" at bounding box center [33, 138] width 16 height 16
checkbox input "true"
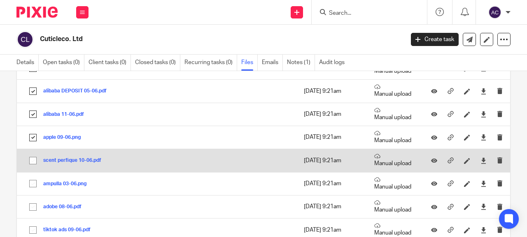
click at [33, 162] on input "checkbox" at bounding box center [33, 161] width 16 height 16
checkbox input "true"
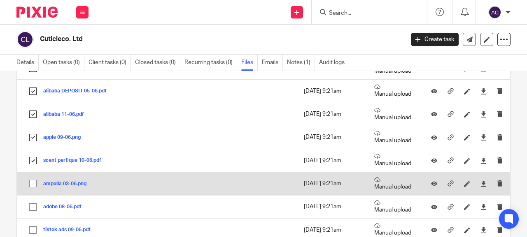
click at [34, 183] on input "checkbox" at bounding box center [33, 184] width 16 height 16
checkbox input "true"
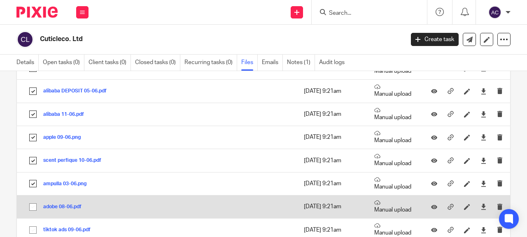
click at [34, 207] on input "checkbox" at bounding box center [33, 208] width 16 height 16
checkbox input "true"
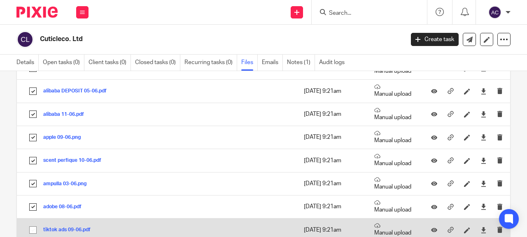
click at [32, 232] on input "checkbox" at bounding box center [33, 231] width 16 height 16
checkbox input "true"
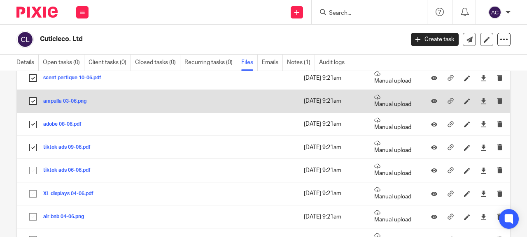
scroll to position [1933, 0]
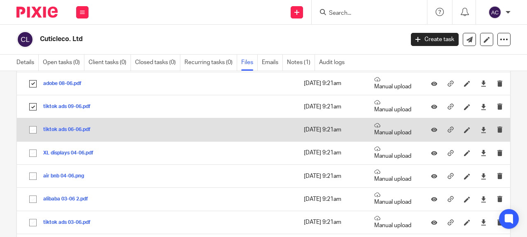
click at [32, 132] on input "checkbox" at bounding box center [33, 130] width 16 height 16
checkbox input "true"
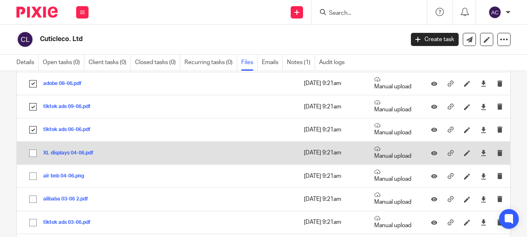
click at [33, 153] on input "checkbox" at bounding box center [33, 154] width 16 height 16
checkbox input "true"
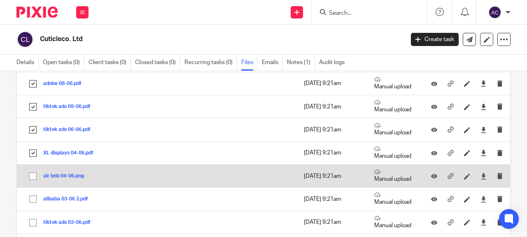
click at [33, 179] on input "checkbox" at bounding box center [33, 177] width 16 height 16
checkbox input "true"
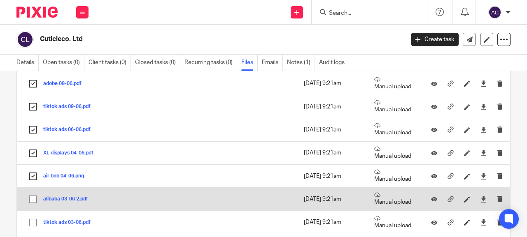
click at [32, 201] on input "checkbox" at bounding box center [33, 200] width 16 height 16
checkbox input "true"
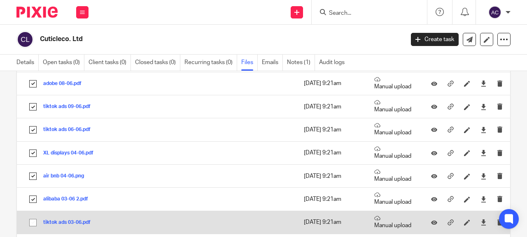
click at [34, 222] on input "checkbox" at bounding box center [33, 223] width 16 height 16
checkbox input "true"
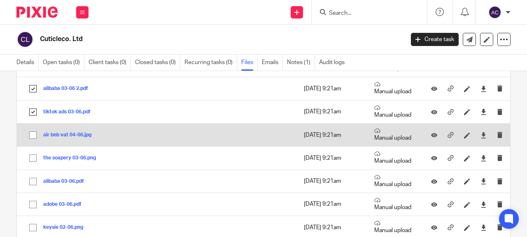
scroll to position [2057, 0]
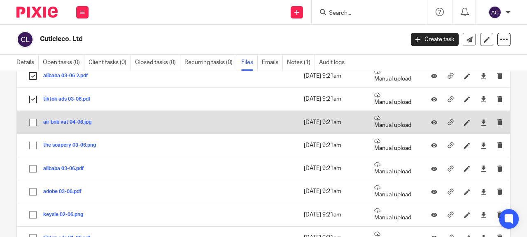
click at [37, 124] on input "checkbox" at bounding box center [33, 123] width 16 height 16
checkbox input "true"
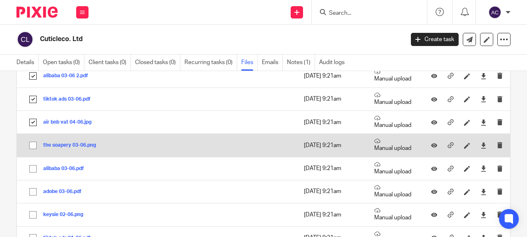
click at [34, 146] on input "checkbox" at bounding box center [33, 146] width 16 height 16
checkbox input "true"
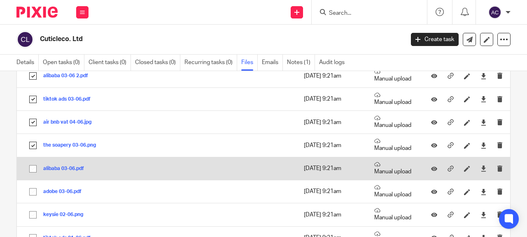
click at [34, 168] on input "checkbox" at bounding box center [33, 169] width 16 height 16
checkbox input "true"
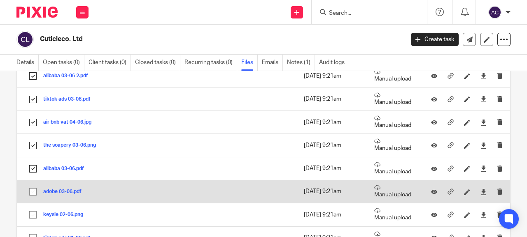
click at [39, 186] on td "adobe 03-06.pdf adobe 03-06 Save" at bounding box center [114, 191] width 195 height 23
click at [35, 195] on input "checkbox" at bounding box center [33, 192] width 16 height 16
checkbox input "true"
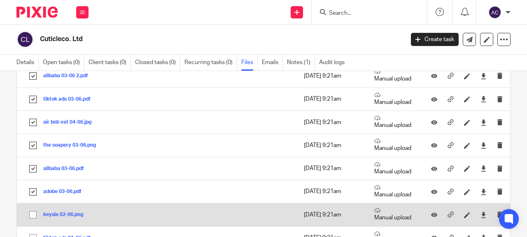
click at [35, 212] on input "checkbox" at bounding box center [33, 215] width 16 height 16
checkbox input "true"
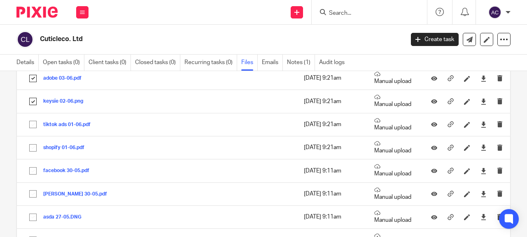
scroll to position [2180, 0]
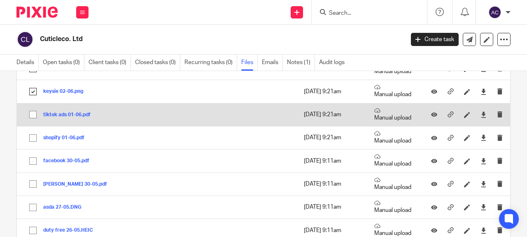
click at [33, 116] on input "checkbox" at bounding box center [33, 115] width 16 height 16
checkbox input "true"
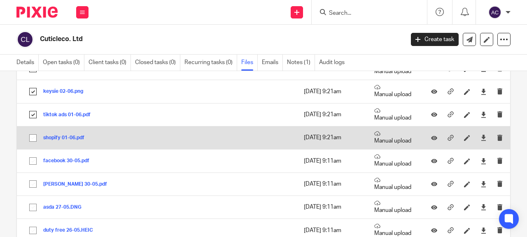
click at [32, 139] on input "checkbox" at bounding box center [33, 138] width 16 height 16
checkbox input "true"
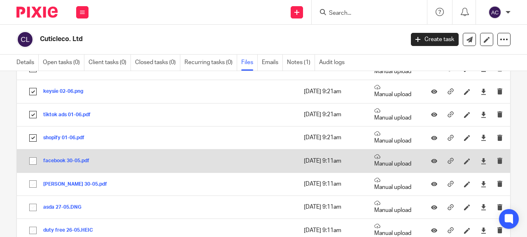
click at [33, 159] on input "checkbox" at bounding box center [33, 161] width 16 height 16
checkbox input "true"
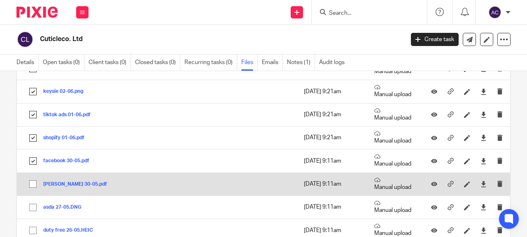
click at [33, 185] on input "checkbox" at bounding box center [33, 184] width 16 height 16
checkbox input "true"
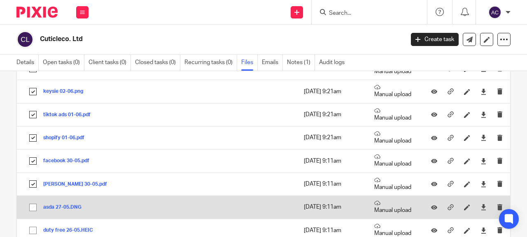
click at [32, 207] on input "checkbox" at bounding box center [33, 208] width 16 height 16
checkbox input "true"
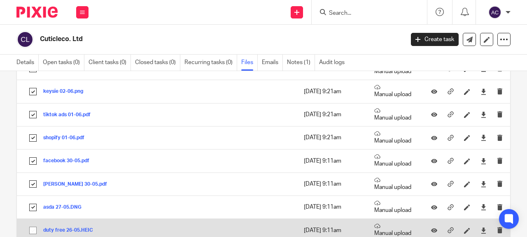
click at [37, 228] on input "checkbox" at bounding box center [33, 231] width 16 height 16
checkbox input "true"
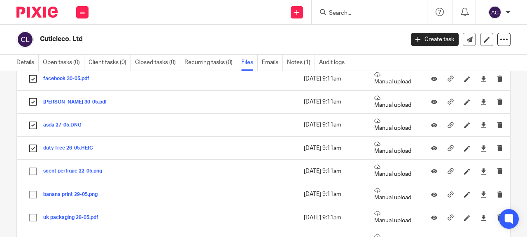
scroll to position [2304, 0]
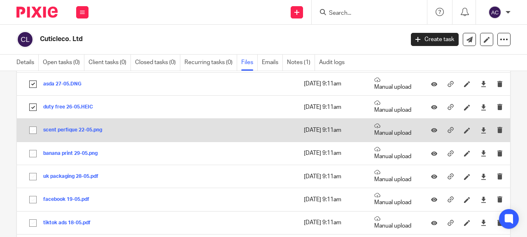
click at [31, 132] on input "checkbox" at bounding box center [33, 131] width 16 height 16
checkbox input "true"
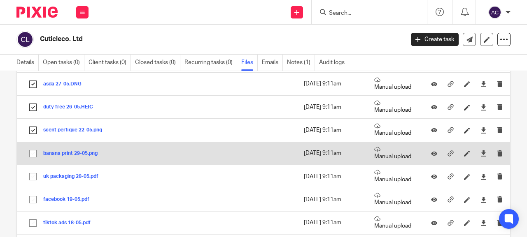
click at [33, 155] on input "checkbox" at bounding box center [33, 154] width 16 height 16
checkbox input "true"
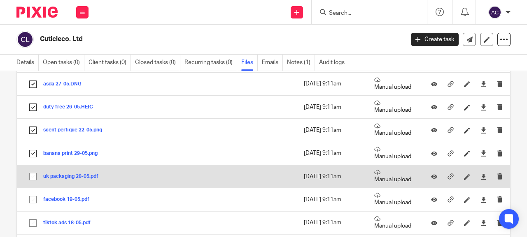
click at [35, 177] on input "checkbox" at bounding box center [33, 177] width 16 height 16
checkbox input "true"
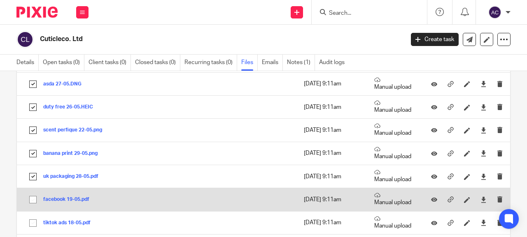
click at [31, 200] on input "checkbox" at bounding box center [33, 200] width 16 height 16
checkbox input "true"
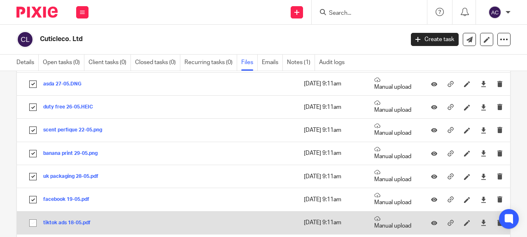
click at [35, 222] on input "checkbox" at bounding box center [33, 224] width 16 height 16
checkbox input "true"
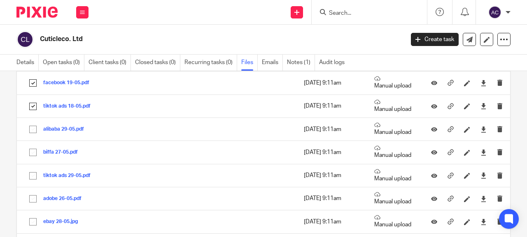
scroll to position [2427, 0]
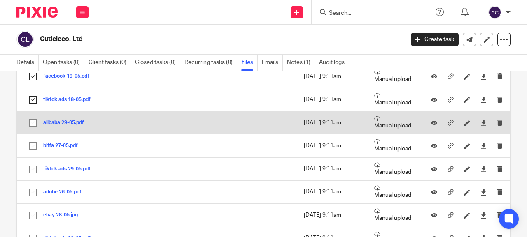
click at [35, 124] on input "checkbox" at bounding box center [33, 123] width 16 height 16
checkbox input "true"
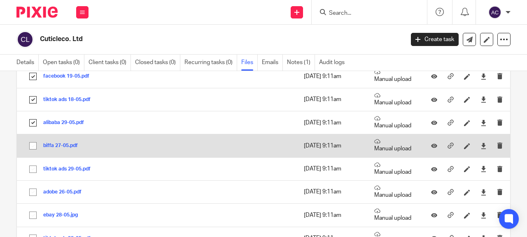
click at [35, 145] on input "checkbox" at bounding box center [33, 146] width 16 height 16
checkbox input "true"
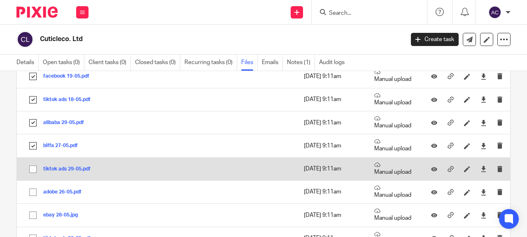
click at [34, 170] on input "checkbox" at bounding box center [33, 170] width 16 height 16
checkbox input "true"
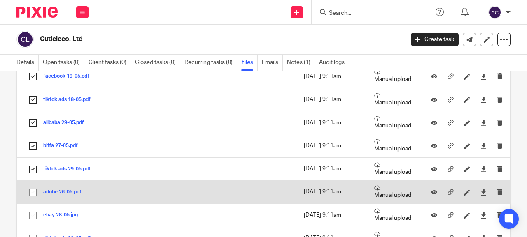
click at [34, 192] on input "checkbox" at bounding box center [33, 193] width 16 height 16
checkbox input "true"
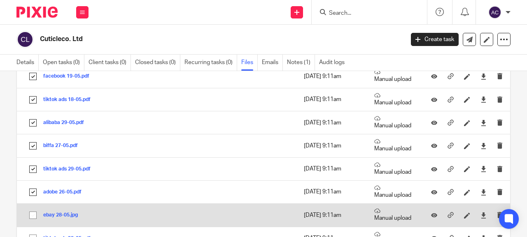
click at [35, 216] on input "checkbox" at bounding box center [33, 216] width 16 height 16
checkbox input "true"
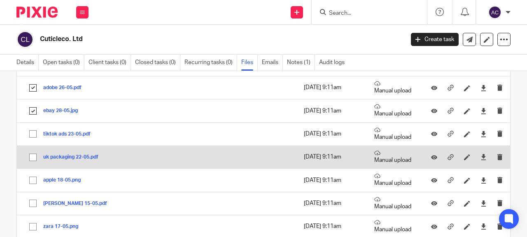
scroll to position [2550, 0]
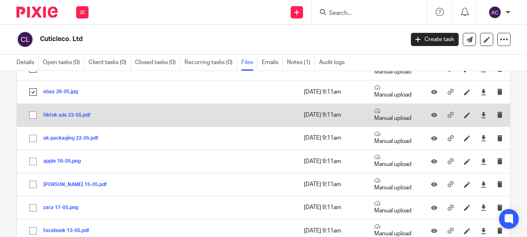
click at [33, 114] on input "checkbox" at bounding box center [33, 115] width 16 height 16
checkbox input "true"
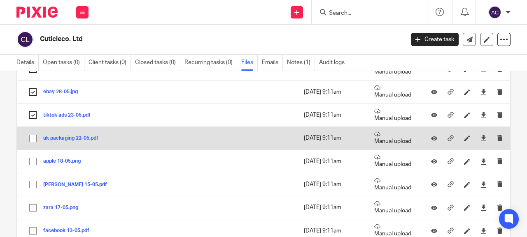
click at [31, 138] on input "checkbox" at bounding box center [33, 139] width 16 height 16
checkbox input "true"
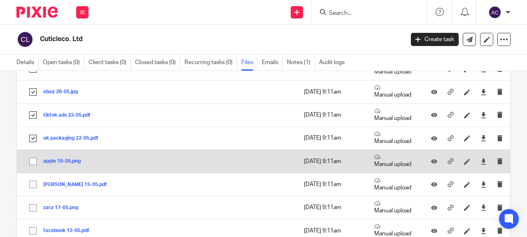
click at [31, 164] on input "checkbox" at bounding box center [33, 162] width 16 height 16
checkbox input "true"
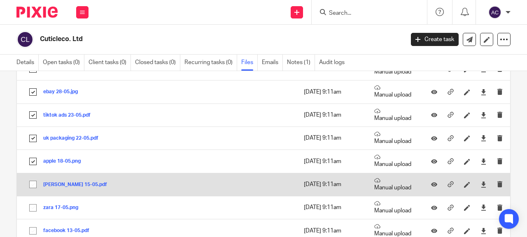
click at [31, 188] on input "checkbox" at bounding box center [33, 185] width 16 height 16
checkbox input "true"
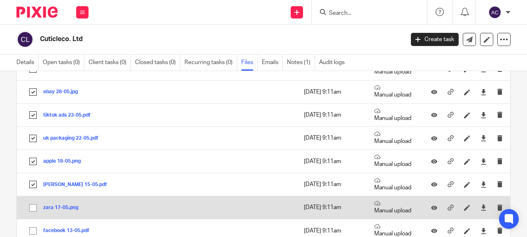
click at [33, 206] on input "checkbox" at bounding box center [33, 208] width 16 height 16
checkbox input "true"
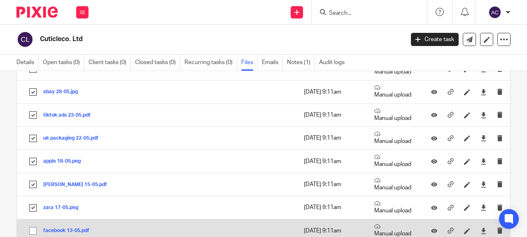
click at [34, 232] on input "checkbox" at bounding box center [33, 231] width 16 height 16
checkbox input "true"
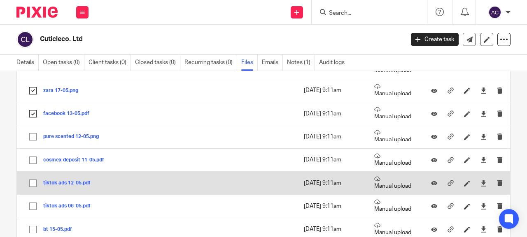
scroll to position [2674, 0]
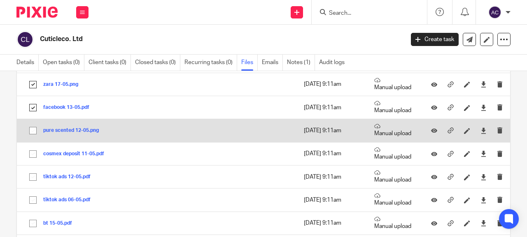
click at [33, 132] on input "checkbox" at bounding box center [33, 131] width 16 height 16
checkbox input "true"
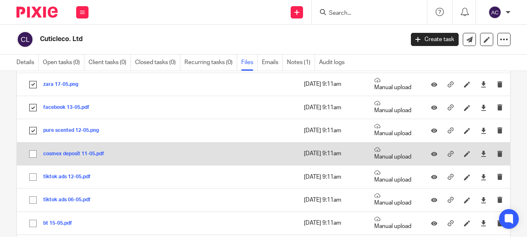
click at [34, 153] on input "checkbox" at bounding box center [33, 154] width 16 height 16
checkbox input "true"
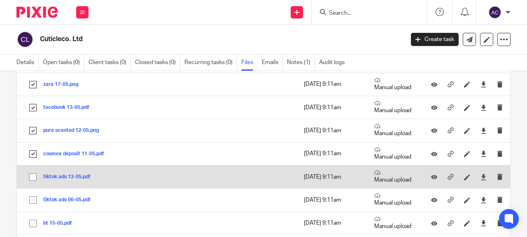
click at [34, 176] on input "checkbox" at bounding box center [33, 177] width 16 height 16
checkbox input "true"
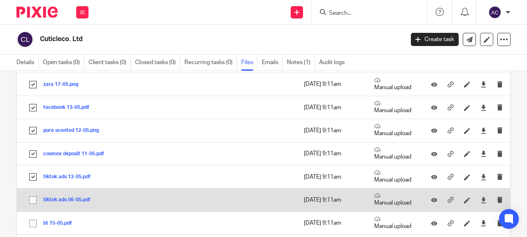
click at [35, 202] on input "checkbox" at bounding box center [33, 201] width 16 height 16
checkbox input "true"
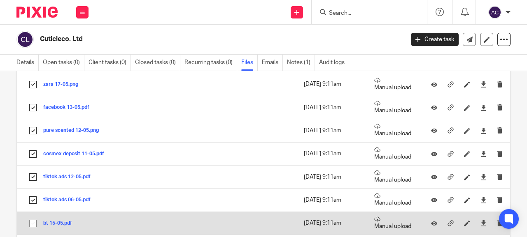
click at [32, 226] on input "checkbox" at bounding box center [33, 224] width 16 height 16
checkbox input "true"
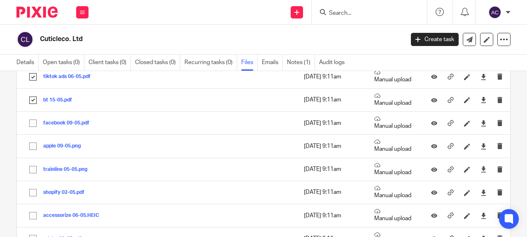
scroll to position [2838, 0]
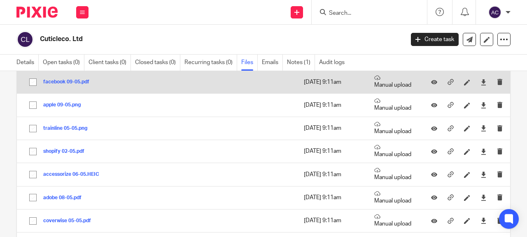
click at [35, 85] on input "checkbox" at bounding box center [33, 82] width 16 height 16
checkbox input "true"
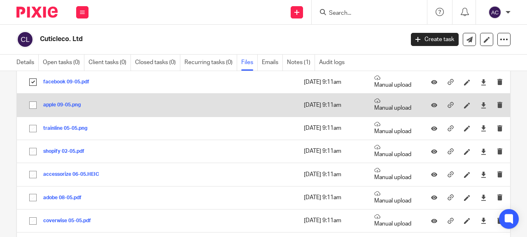
click at [34, 107] on input "checkbox" at bounding box center [33, 105] width 16 height 16
checkbox input "true"
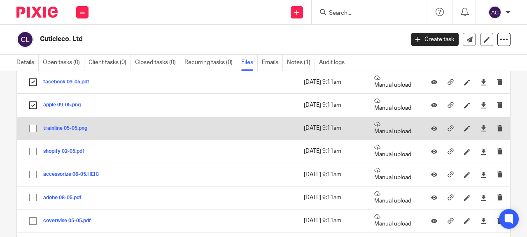
click at [33, 127] on input "checkbox" at bounding box center [33, 129] width 16 height 16
checkbox input "true"
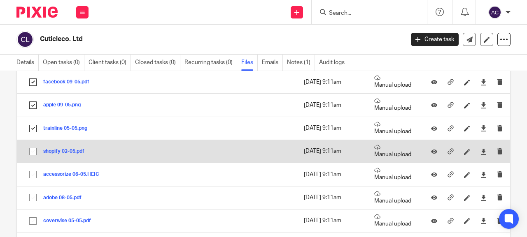
click at [33, 152] on input "checkbox" at bounding box center [33, 152] width 16 height 16
checkbox input "true"
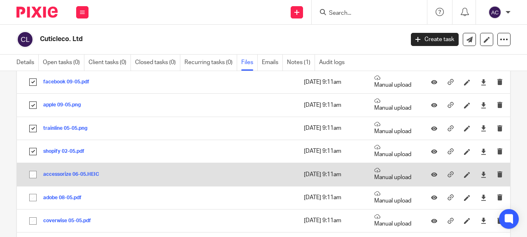
click at [33, 175] on input "checkbox" at bounding box center [33, 175] width 16 height 16
checkbox input "true"
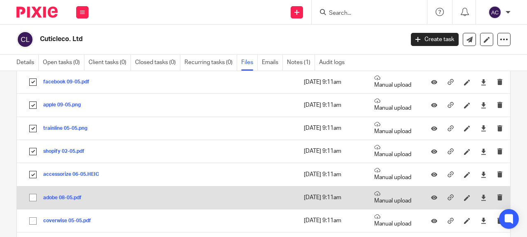
click at [33, 200] on input "checkbox" at bounding box center [33, 198] width 16 height 16
checkbox input "true"
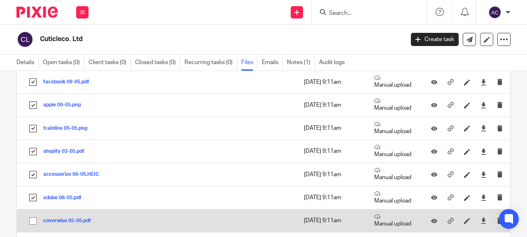
click at [33, 221] on input "checkbox" at bounding box center [33, 221] width 16 height 16
checkbox input "true"
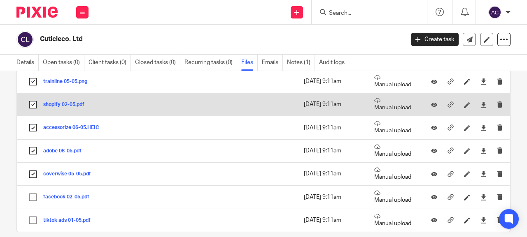
scroll to position [2918, 0]
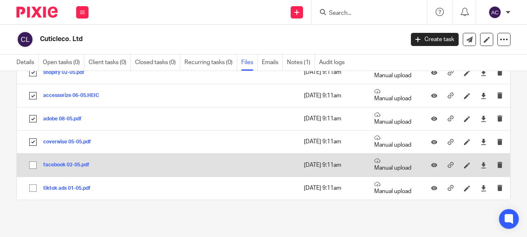
click at [36, 165] on input "checkbox" at bounding box center [33, 166] width 16 height 16
checkbox input "true"
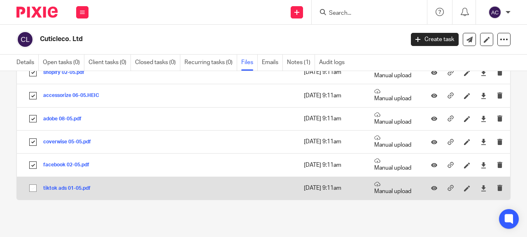
click at [33, 190] on input "checkbox" at bounding box center [33, 189] width 16 height 16
checkbox input "true"
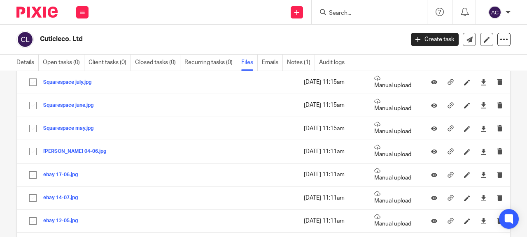
scroll to position [0, 0]
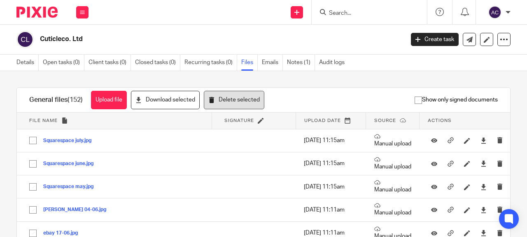
click at [230, 98] on button "Delete selected" at bounding box center [234, 100] width 60 height 19
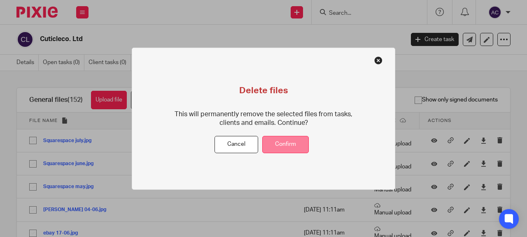
click at [284, 144] on button "Confirm" at bounding box center [285, 145] width 46 height 18
click at [284, 142] on button "Confirm" at bounding box center [285, 145] width 46 height 18
click at [299, 146] on button "Confirm" at bounding box center [285, 145] width 46 height 18
